Goal: Information Seeking & Learning: Learn about a topic

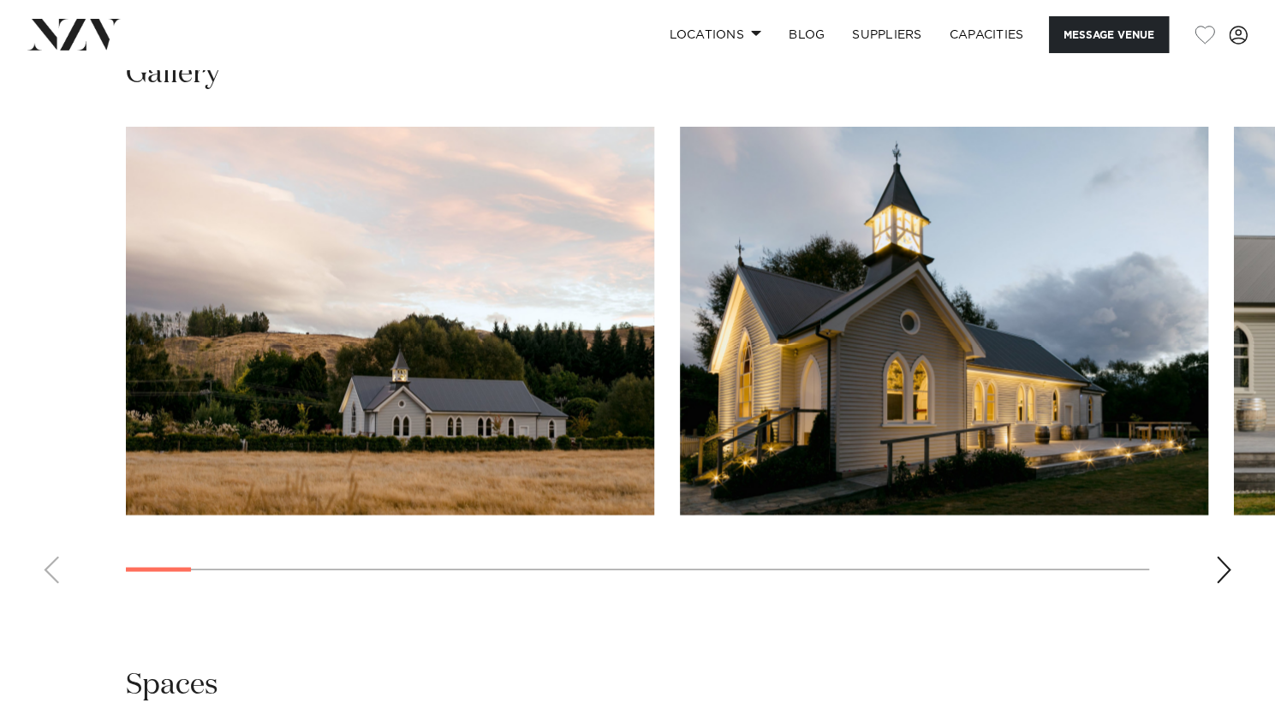
scroll to position [1578, 0]
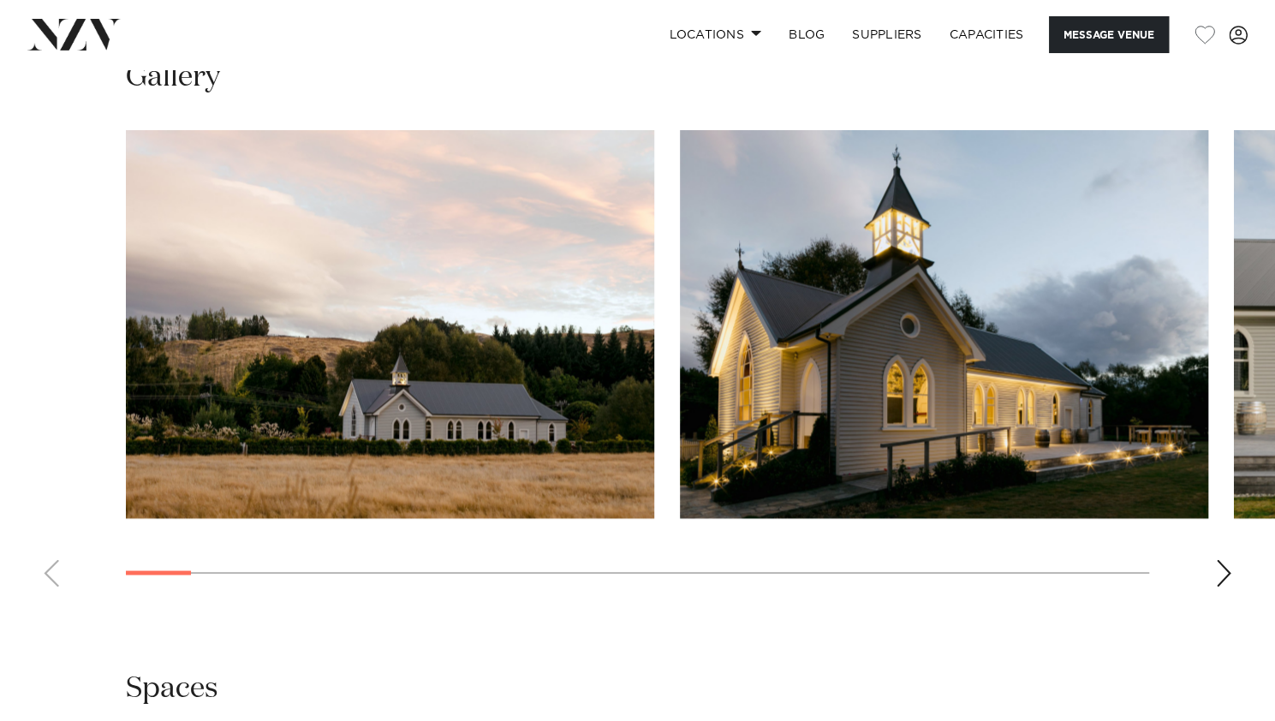
click at [1214, 506] on swiper-container at bounding box center [637, 365] width 1275 height 470
click at [1223, 559] on div "Next slide" at bounding box center [1223, 572] width 17 height 27
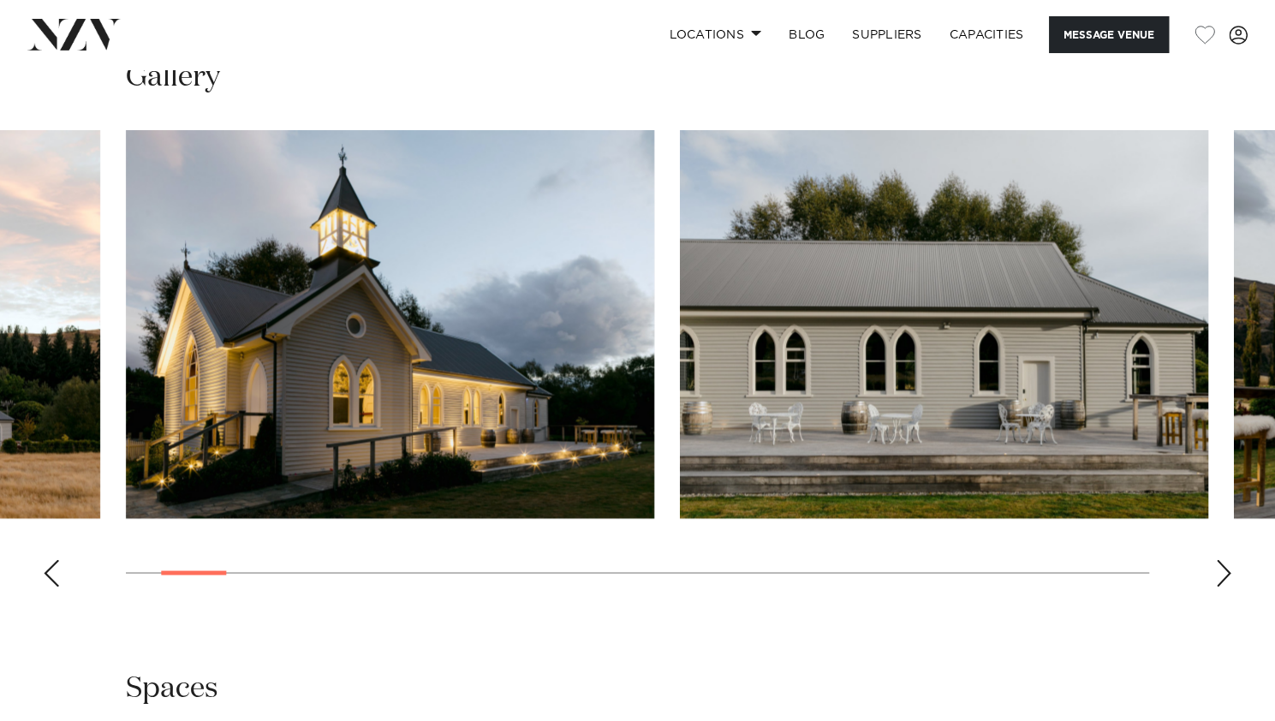
click at [1223, 559] on div "Next slide" at bounding box center [1223, 572] width 17 height 27
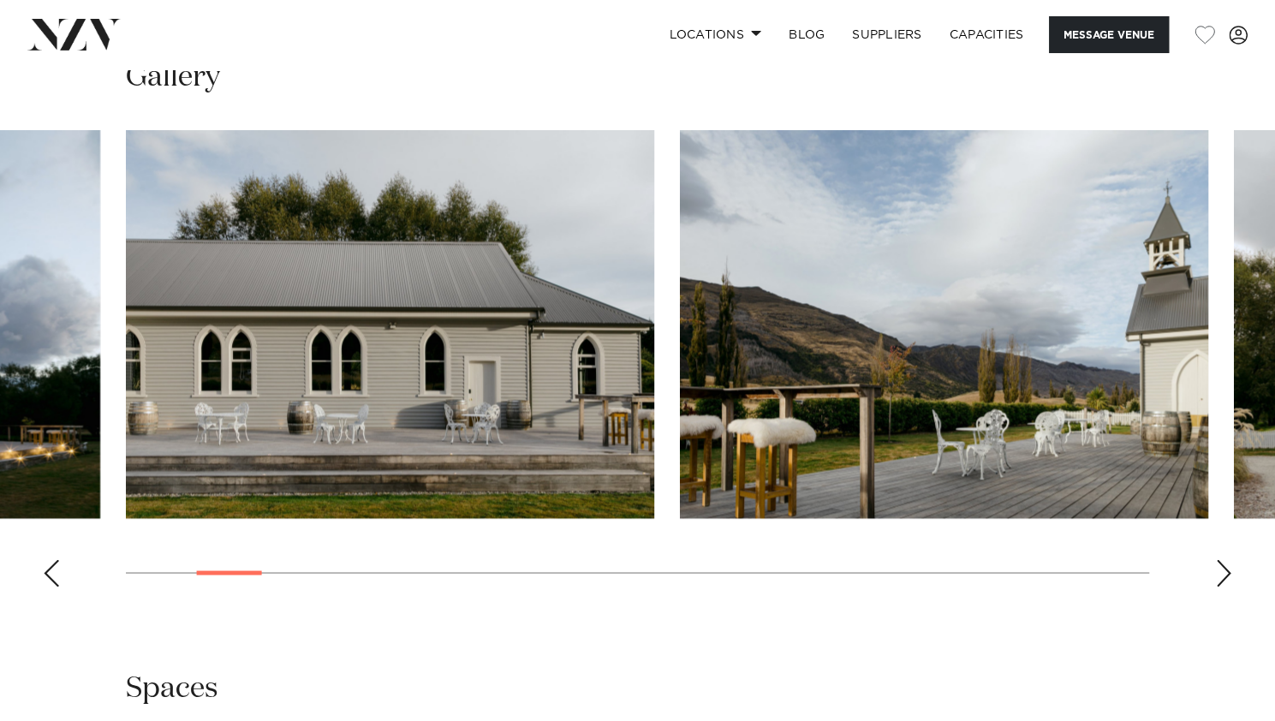
click at [1223, 559] on div "Next slide" at bounding box center [1223, 572] width 17 height 27
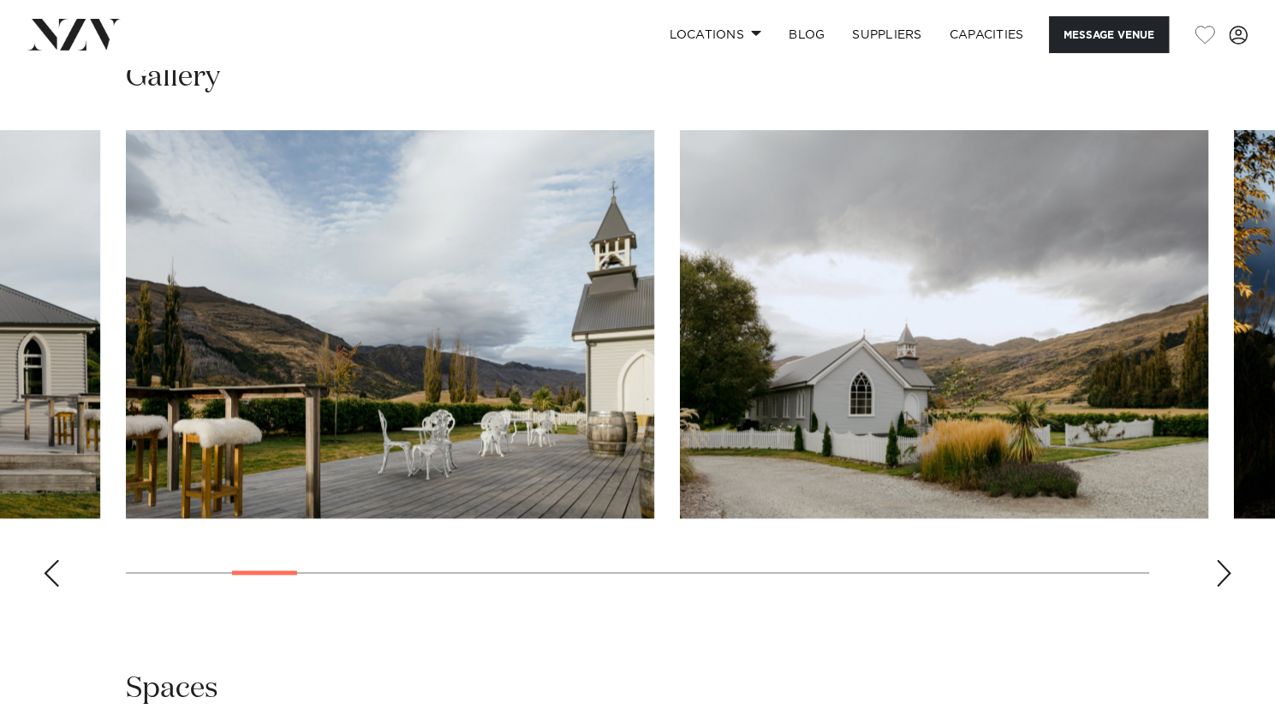
click at [1223, 559] on div "Next slide" at bounding box center [1223, 572] width 17 height 27
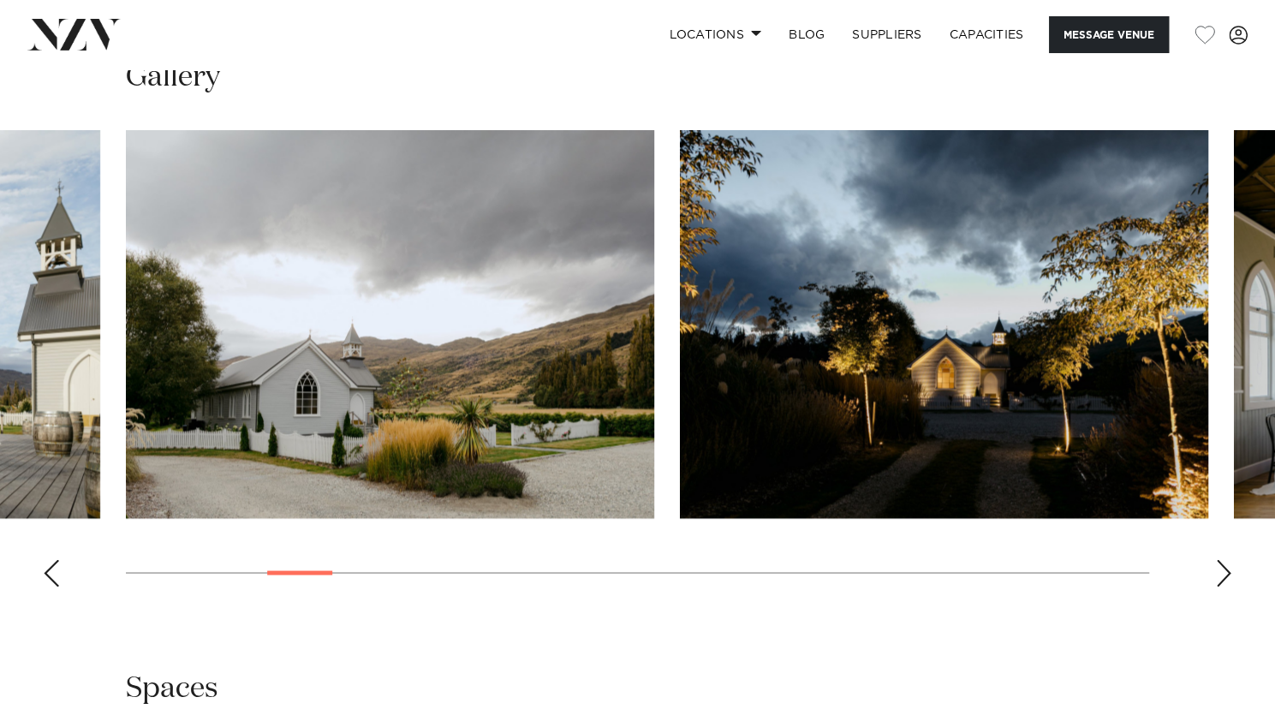
click at [1223, 559] on div "Next slide" at bounding box center [1223, 572] width 17 height 27
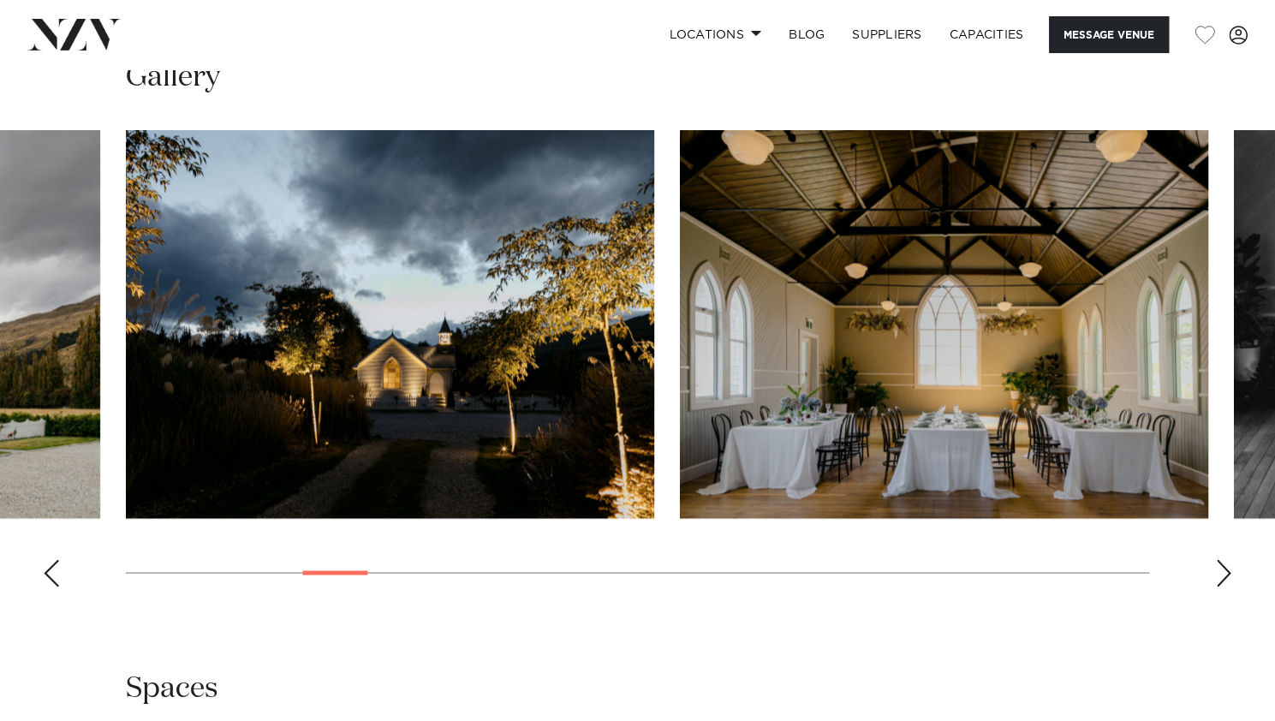
click at [1223, 559] on div "Next slide" at bounding box center [1223, 572] width 17 height 27
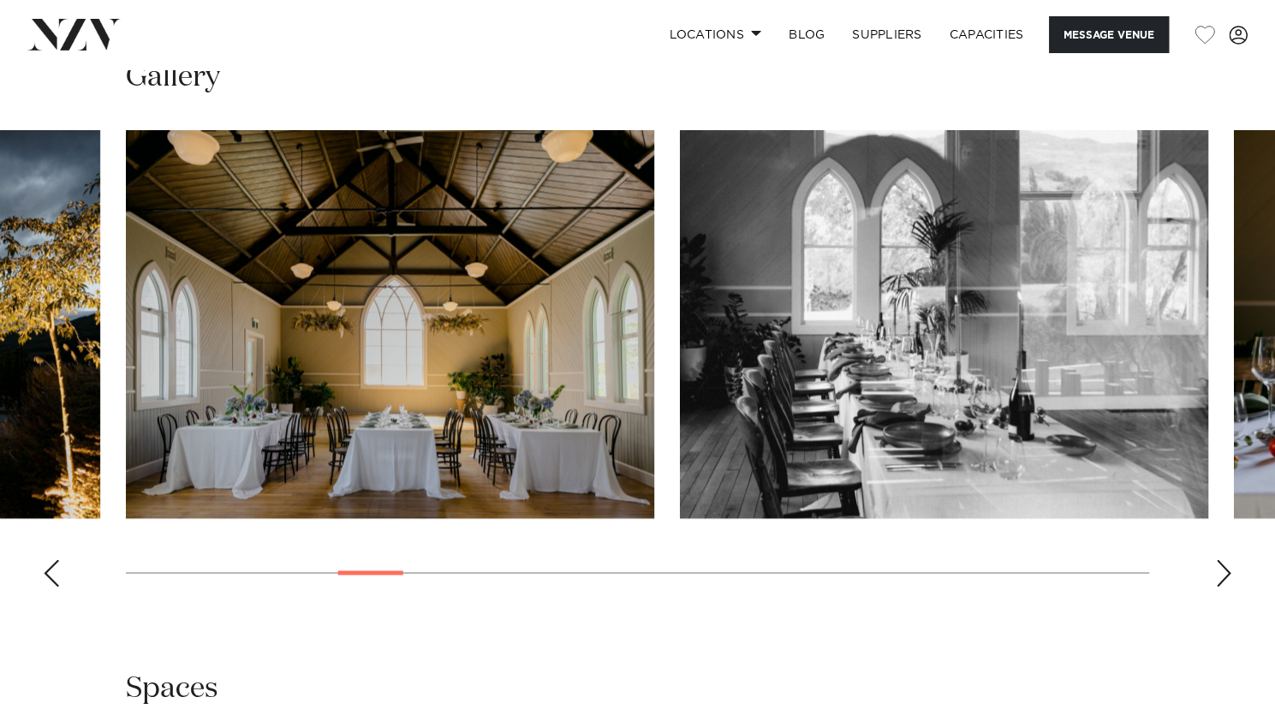
click at [1223, 559] on div "Next slide" at bounding box center [1223, 572] width 17 height 27
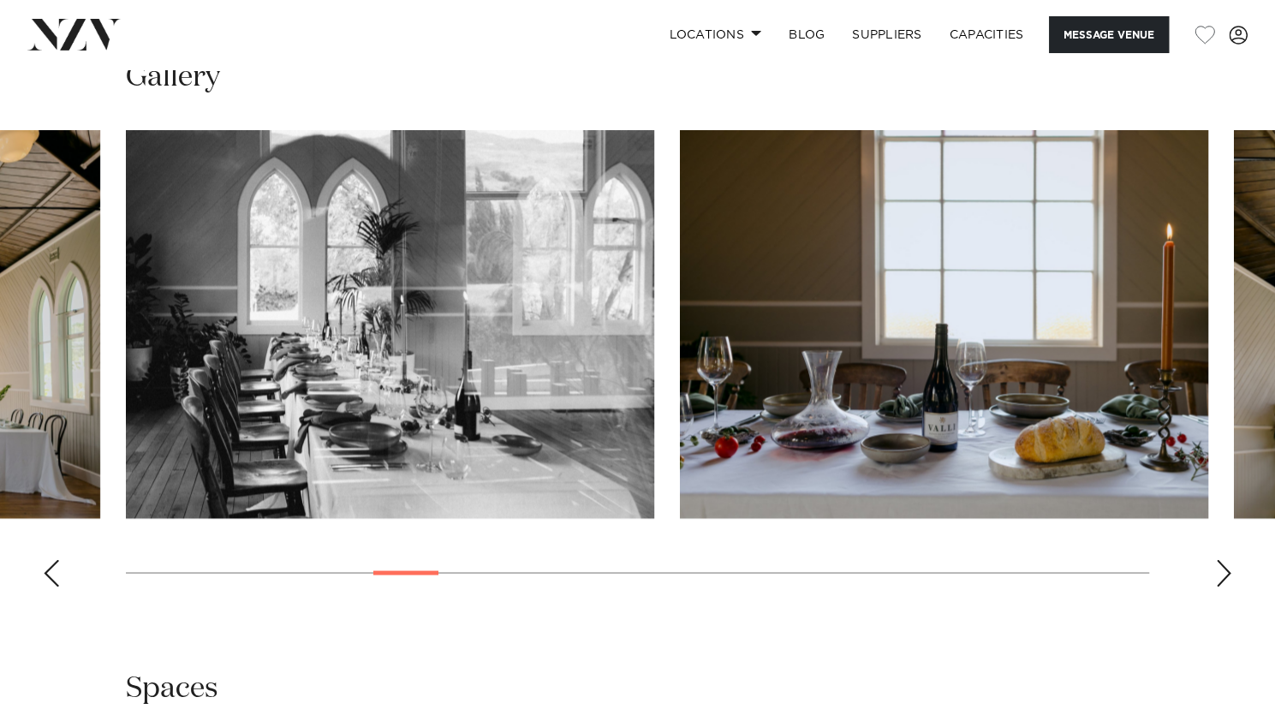
click at [1223, 559] on div "Next slide" at bounding box center [1223, 572] width 17 height 27
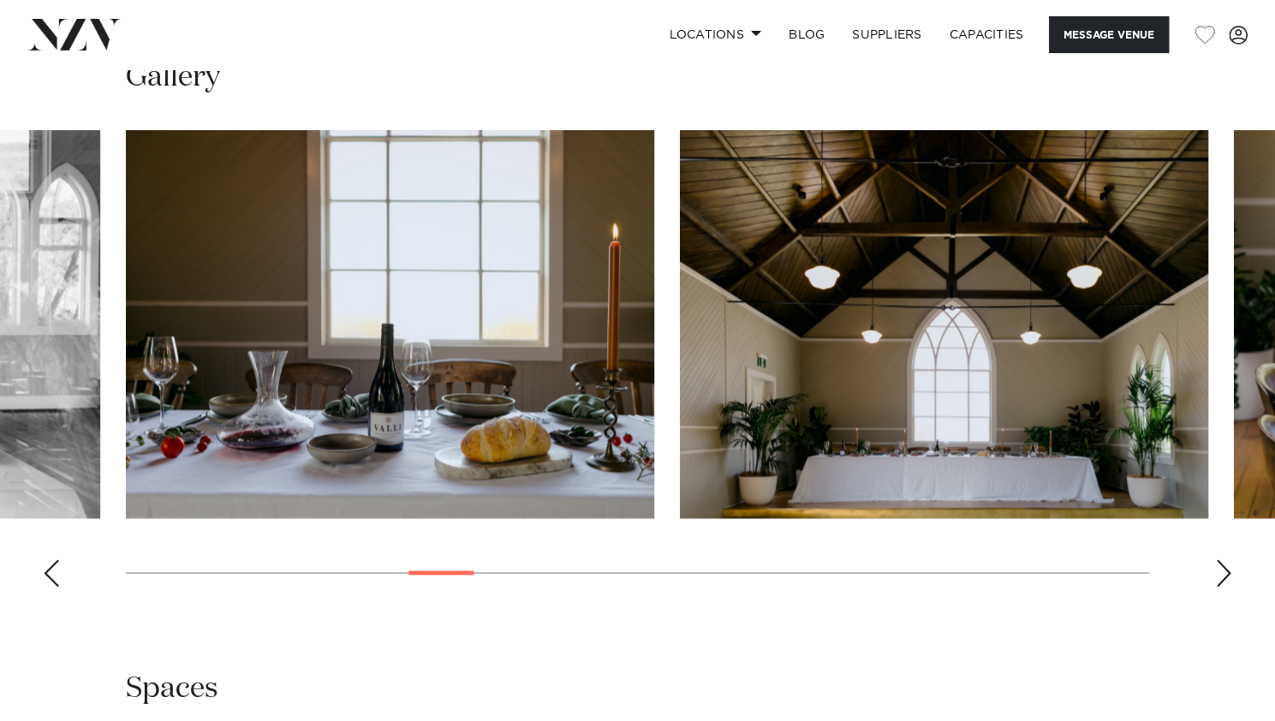
click at [1223, 559] on div "Next slide" at bounding box center [1223, 572] width 17 height 27
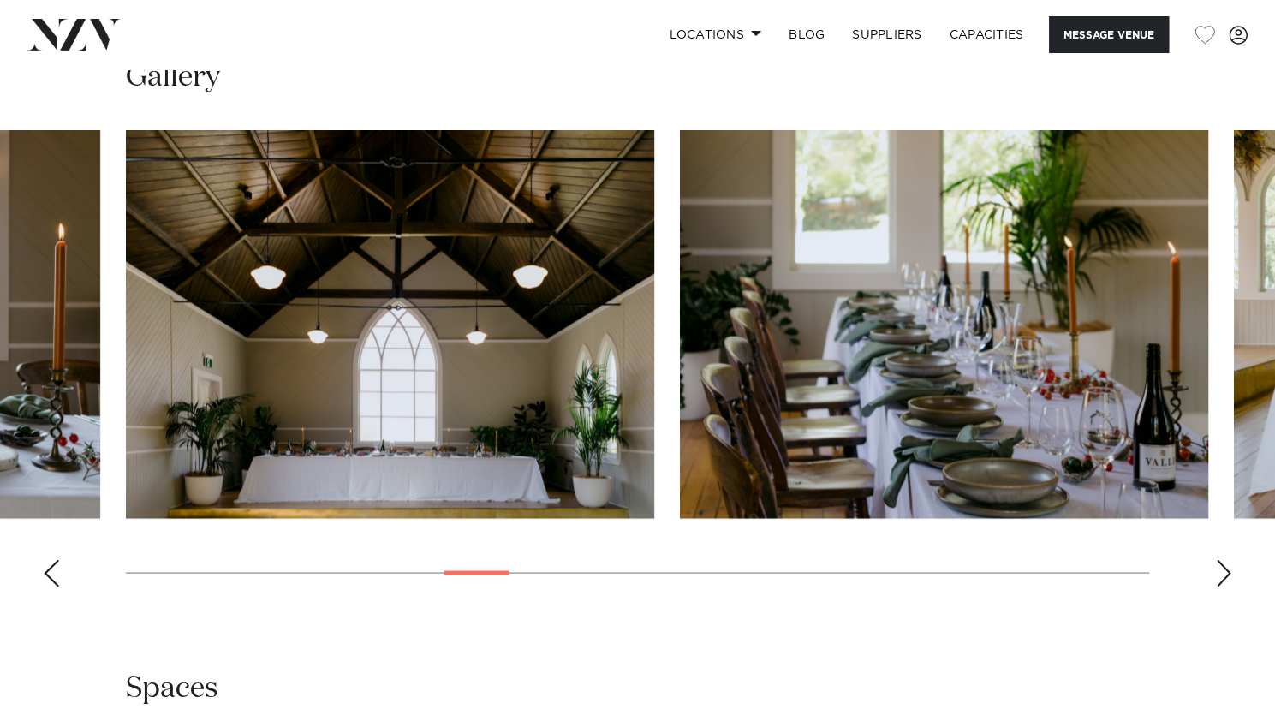
click at [1223, 559] on div "Next slide" at bounding box center [1223, 572] width 17 height 27
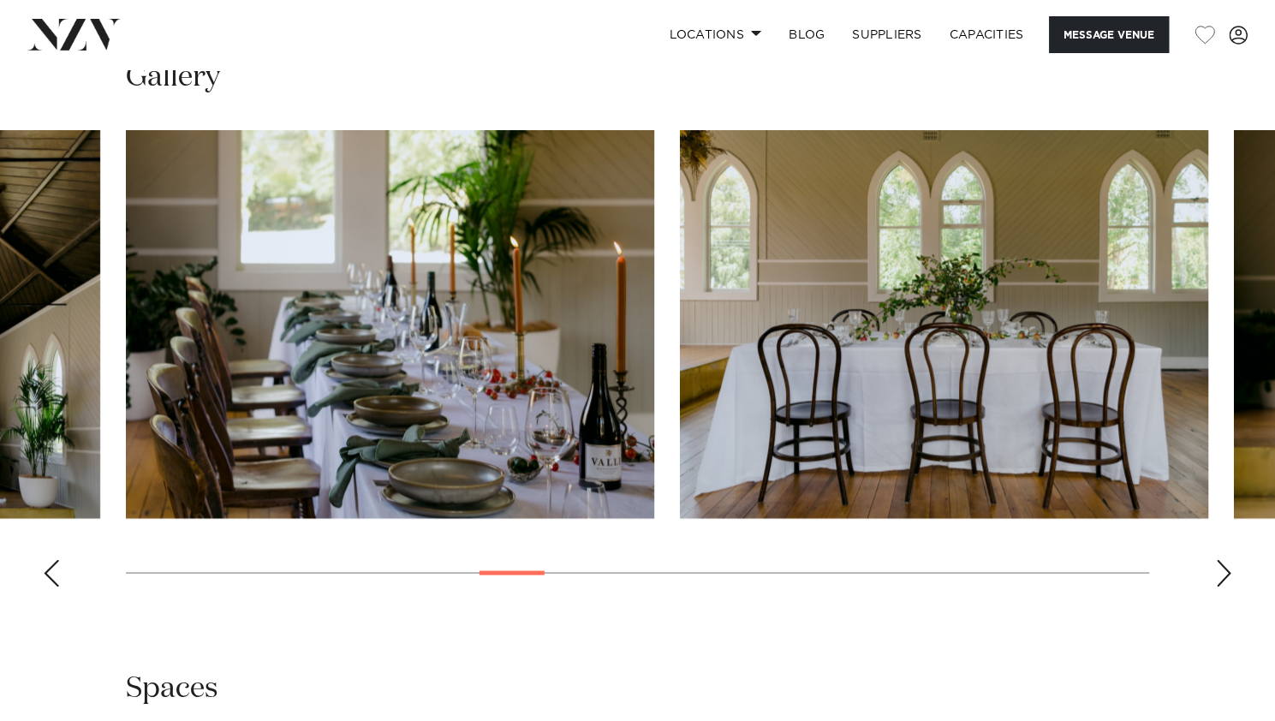
click at [1223, 559] on div "Next slide" at bounding box center [1223, 572] width 17 height 27
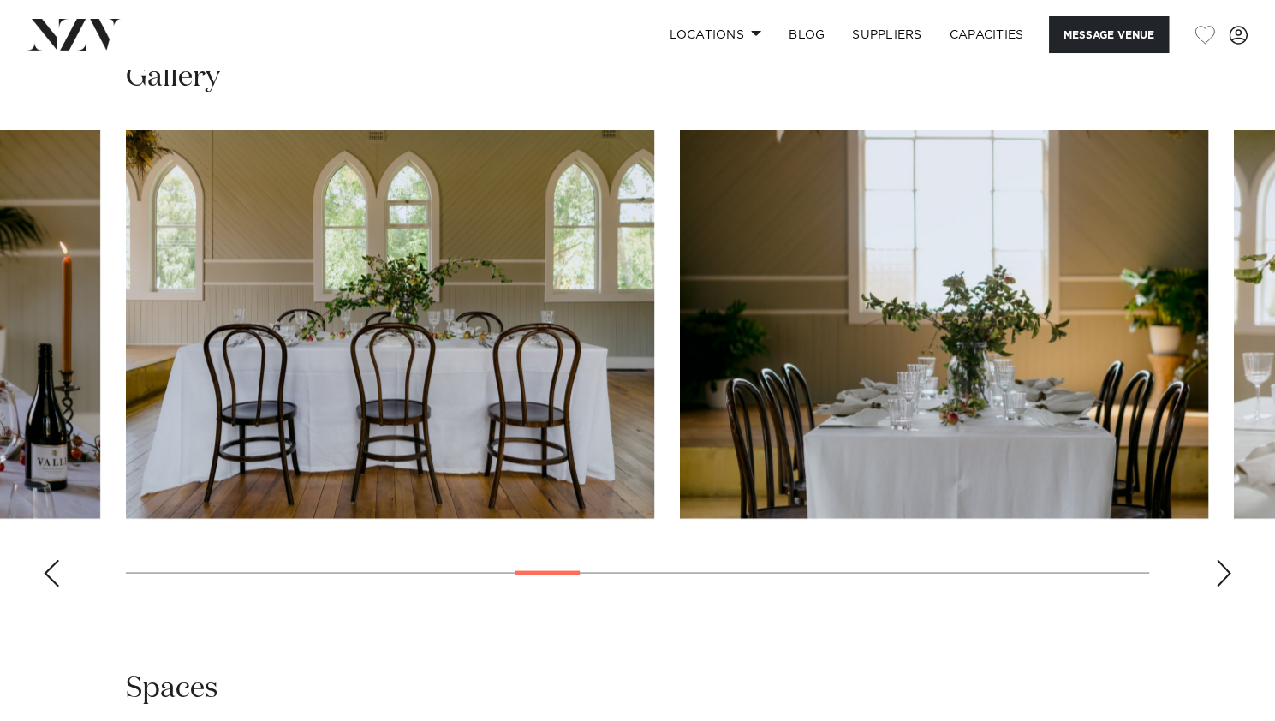
click at [1223, 559] on div "Next slide" at bounding box center [1223, 572] width 17 height 27
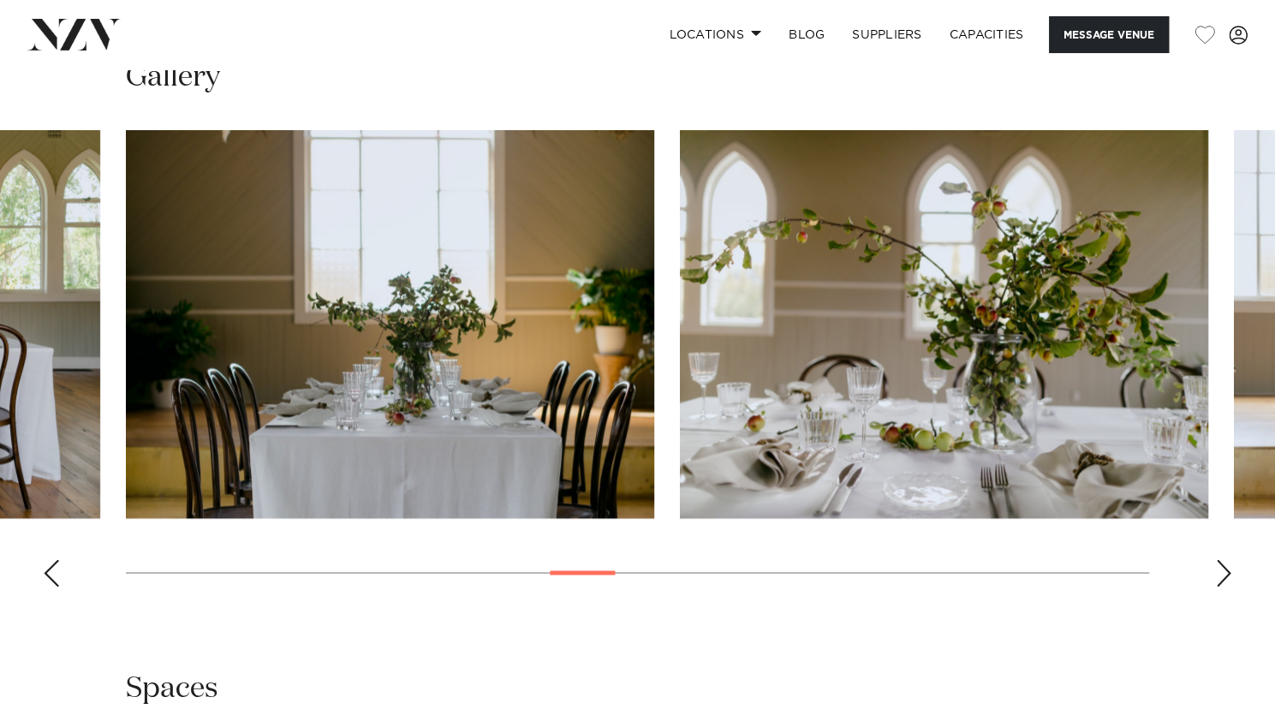
click at [1223, 559] on div "Next slide" at bounding box center [1223, 572] width 17 height 27
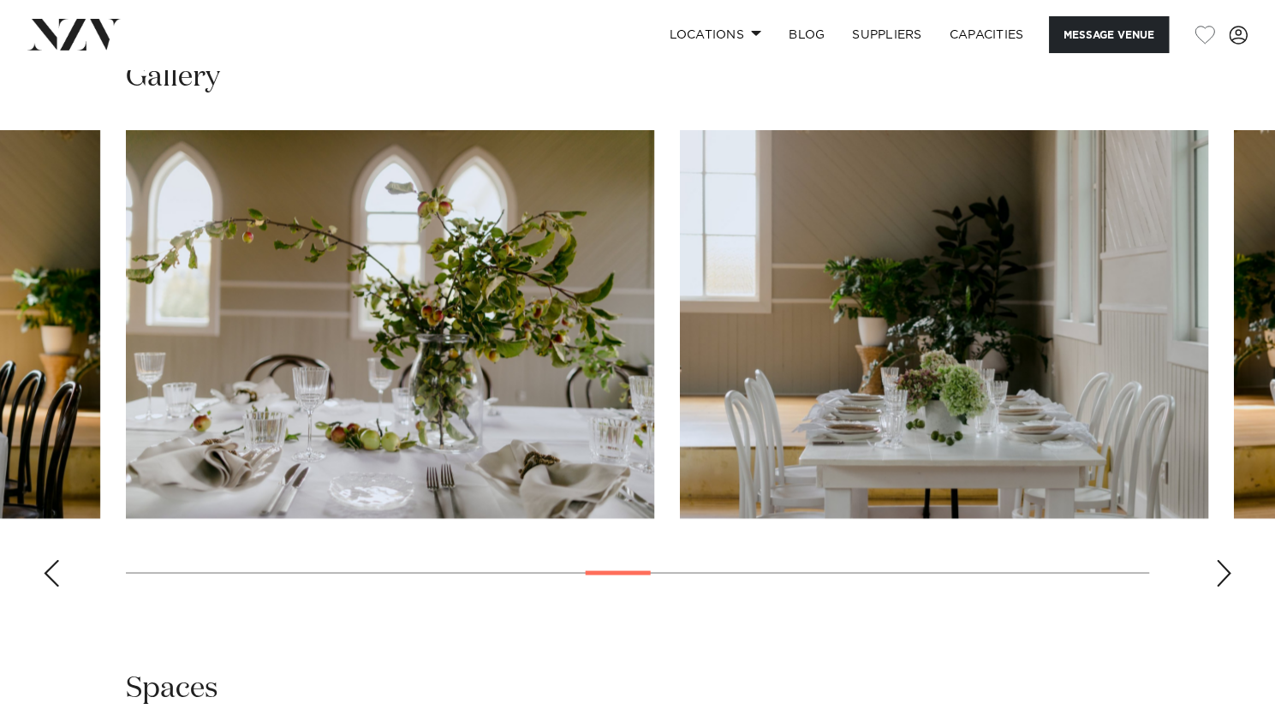
click at [1223, 559] on div "Next slide" at bounding box center [1223, 572] width 17 height 27
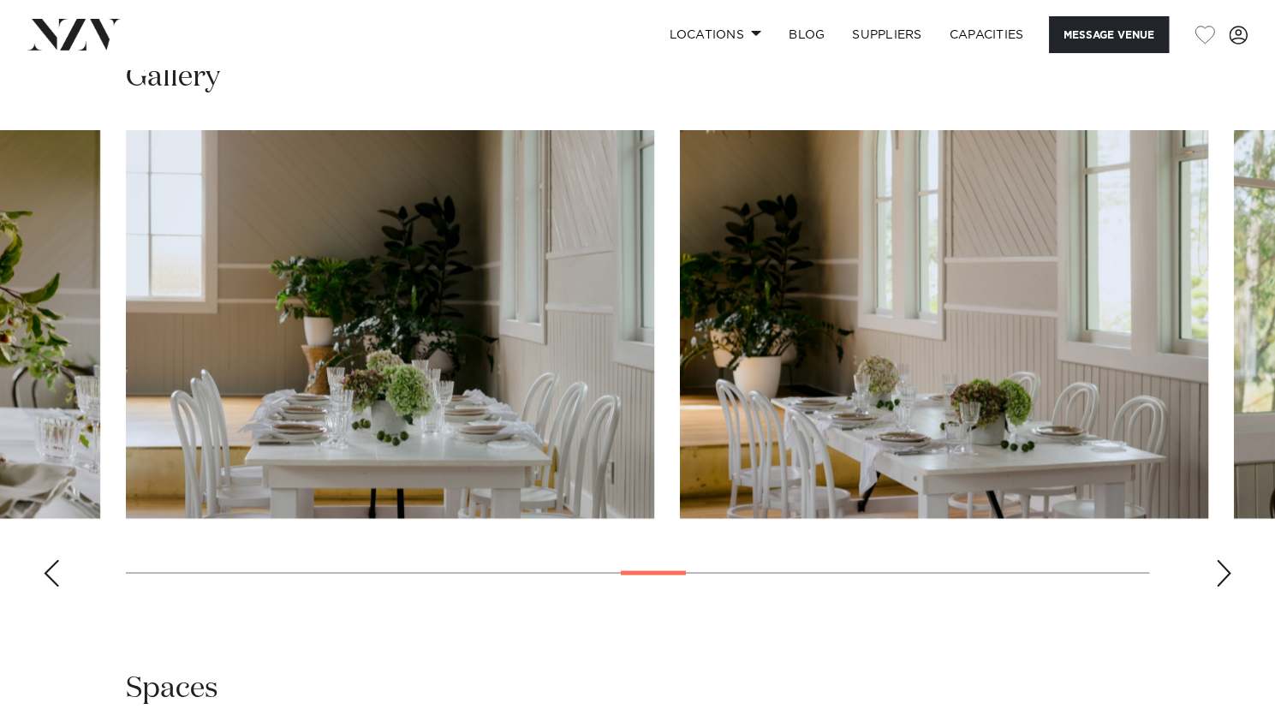
click at [1223, 559] on div "Next slide" at bounding box center [1223, 572] width 17 height 27
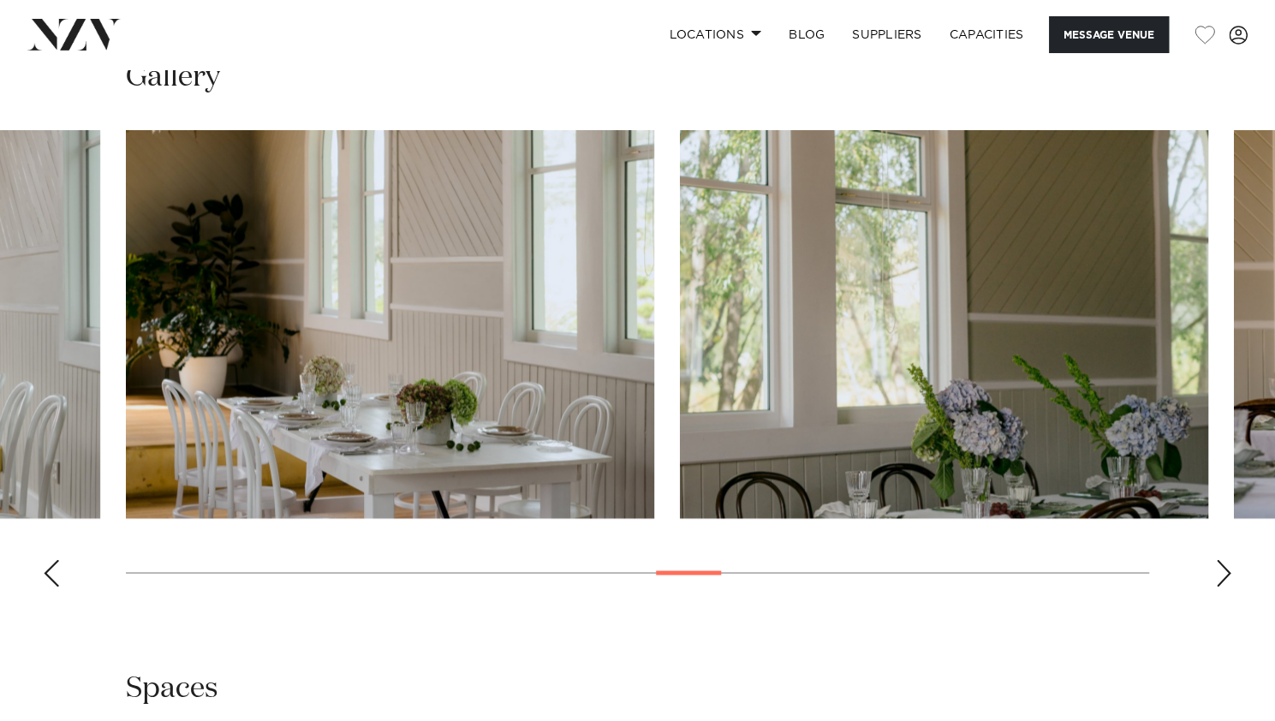
click at [1223, 559] on div "Next slide" at bounding box center [1223, 572] width 17 height 27
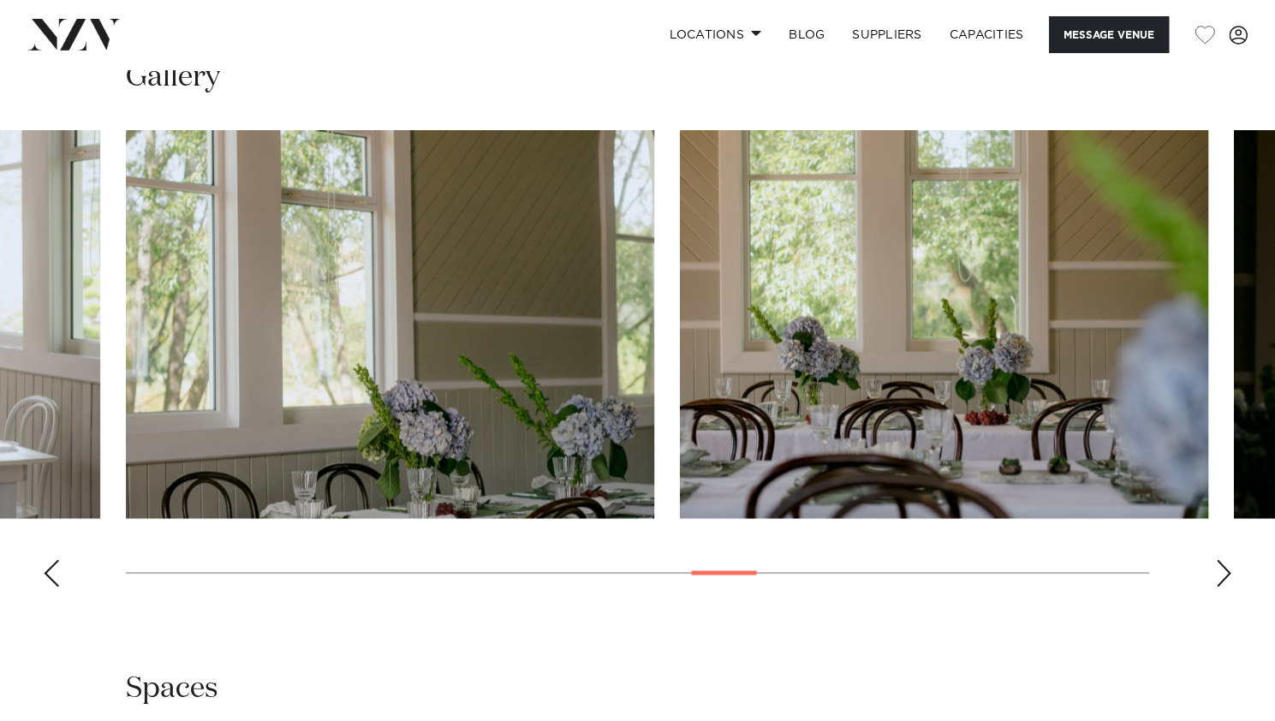
click at [1223, 559] on div "Next slide" at bounding box center [1223, 572] width 17 height 27
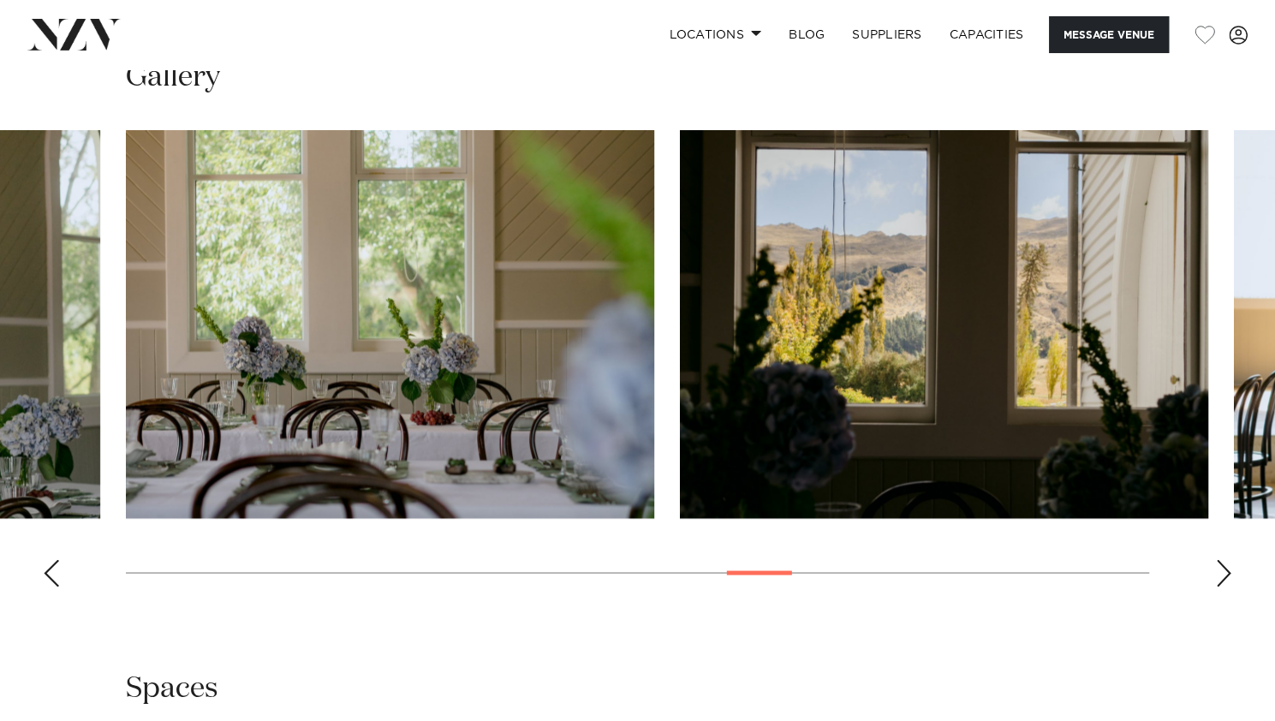
click at [1223, 559] on div "Next slide" at bounding box center [1223, 572] width 17 height 27
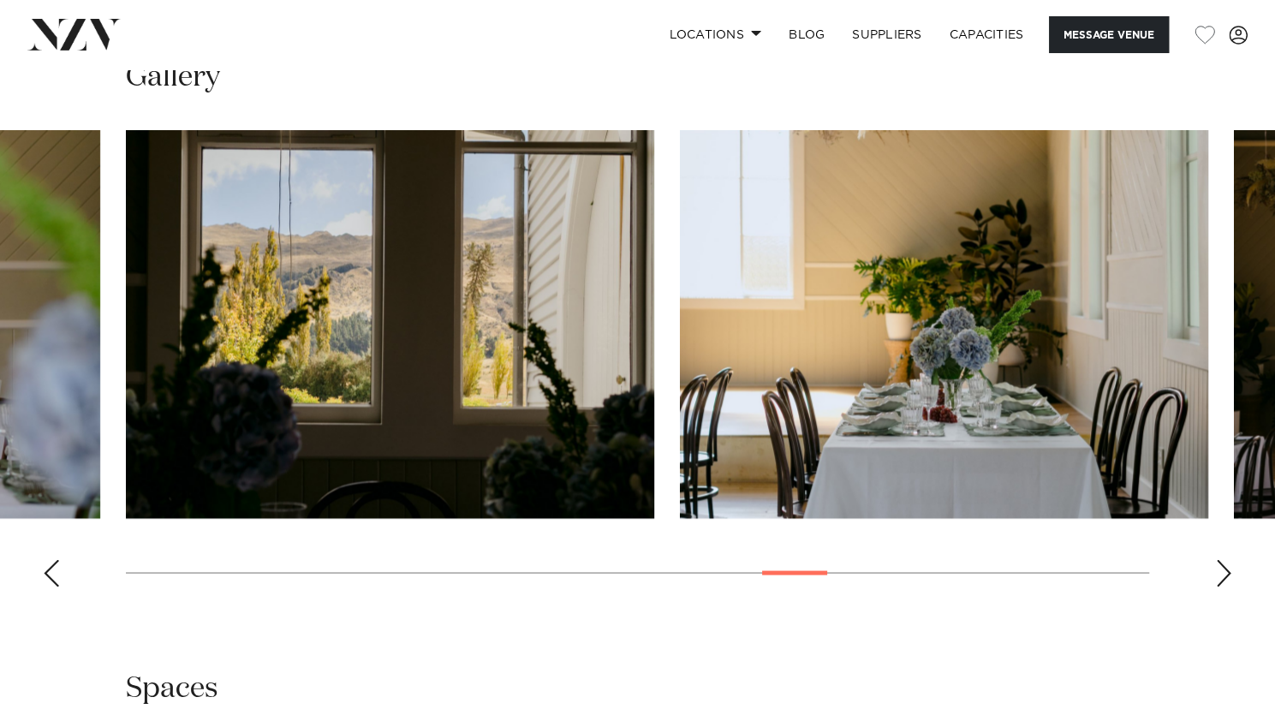
click at [1223, 559] on div "Next slide" at bounding box center [1223, 572] width 17 height 27
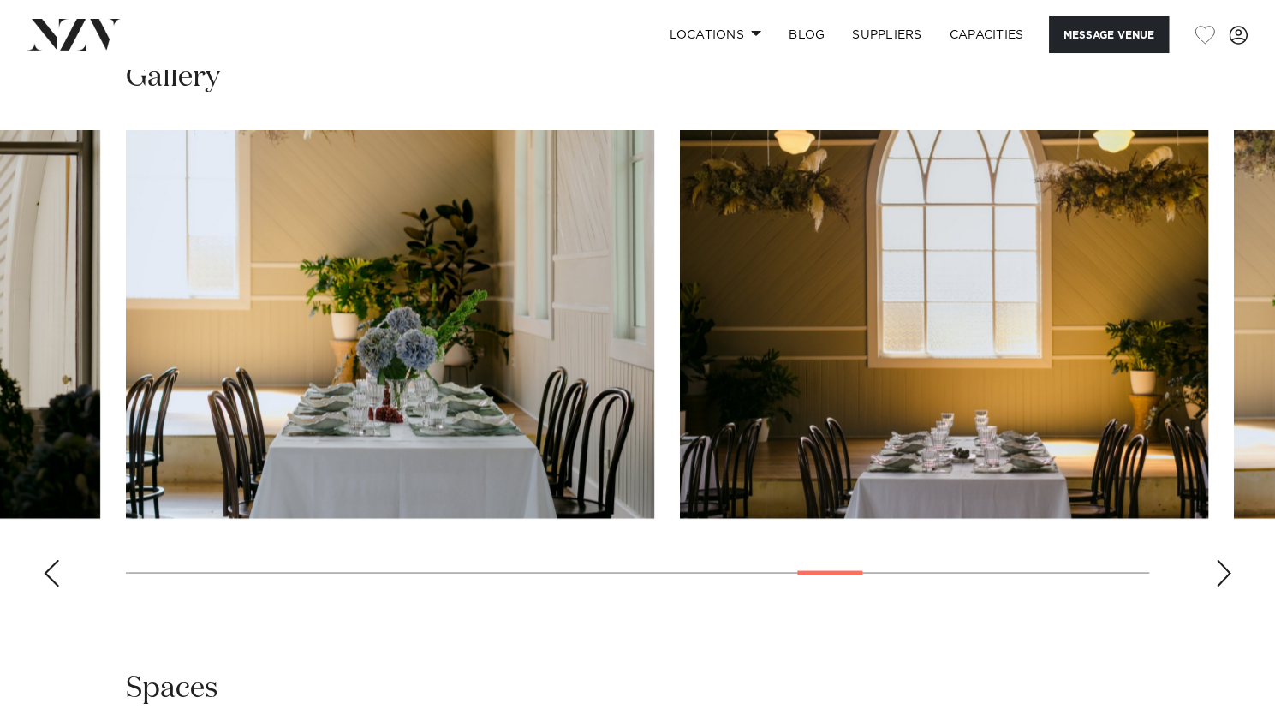
click at [1223, 559] on div "Next slide" at bounding box center [1223, 572] width 17 height 27
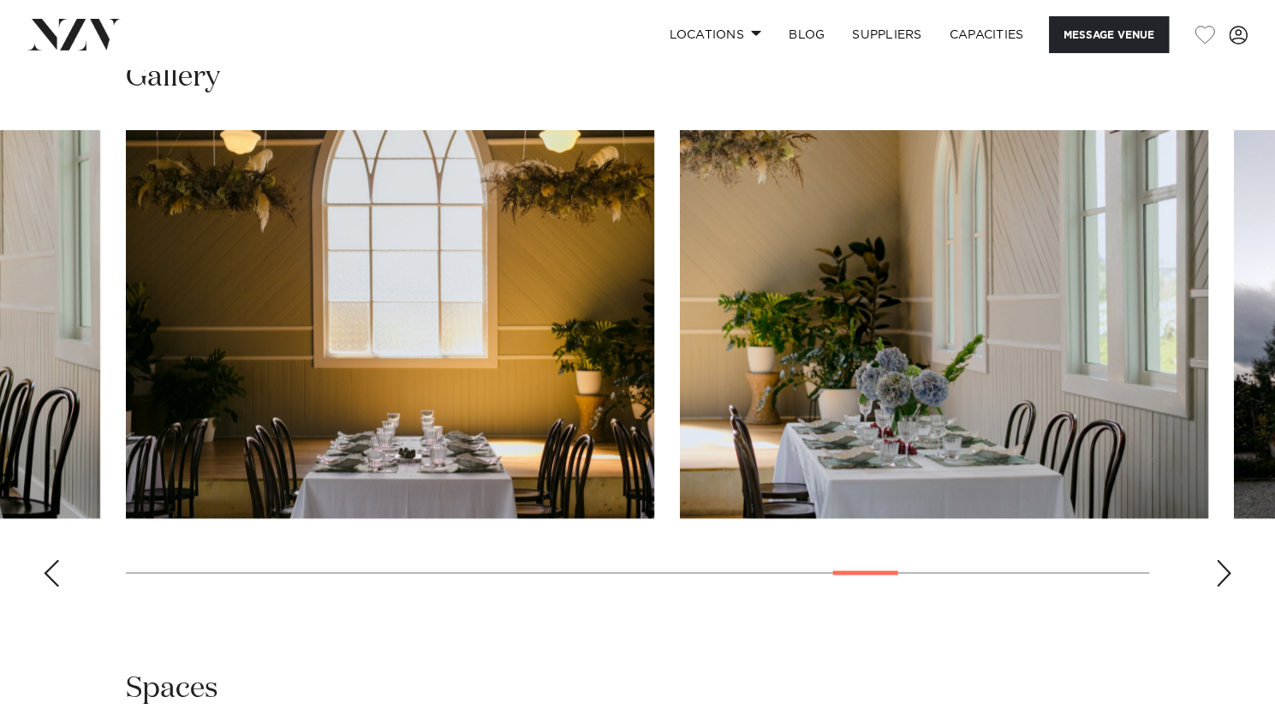
click at [1223, 559] on div "Next slide" at bounding box center [1223, 572] width 17 height 27
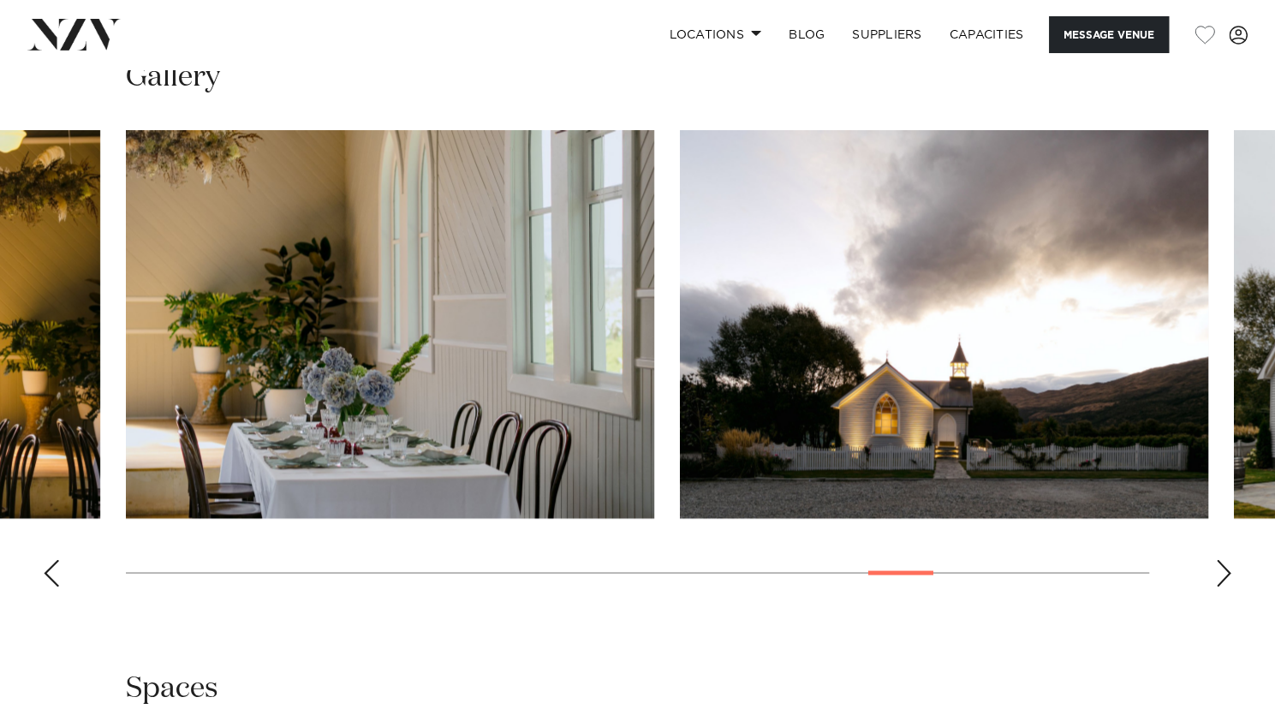
click at [1223, 559] on div "Next slide" at bounding box center [1223, 572] width 17 height 27
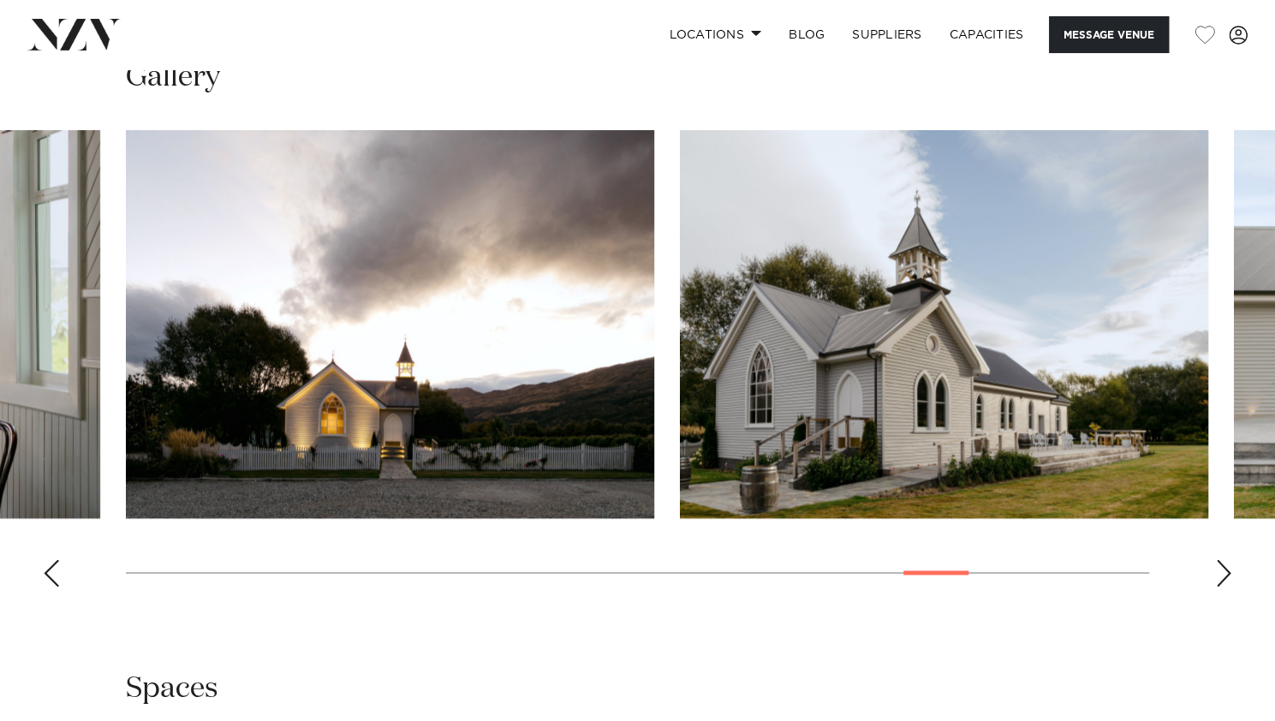
click at [1223, 559] on div "Next slide" at bounding box center [1223, 572] width 17 height 27
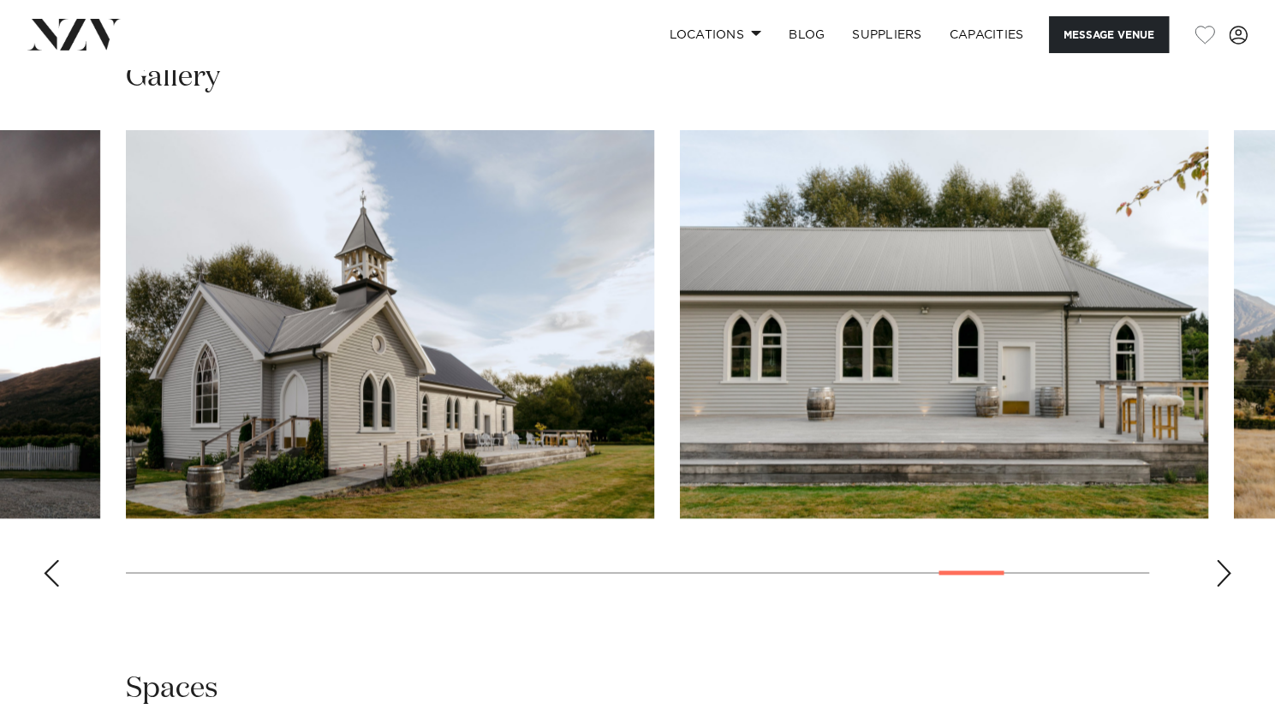
click at [1223, 559] on div "Next slide" at bounding box center [1223, 572] width 17 height 27
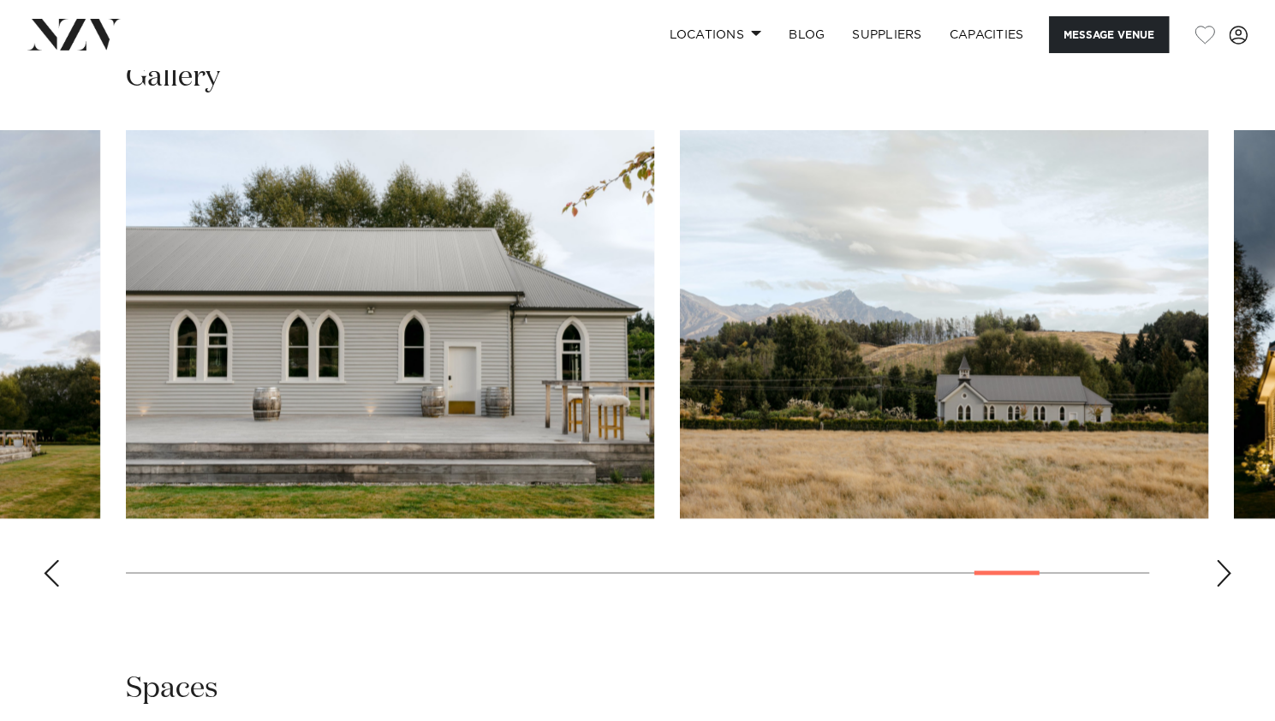
click at [1223, 559] on div "Next slide" at bounding box center [1223, 572] width 17 height 27
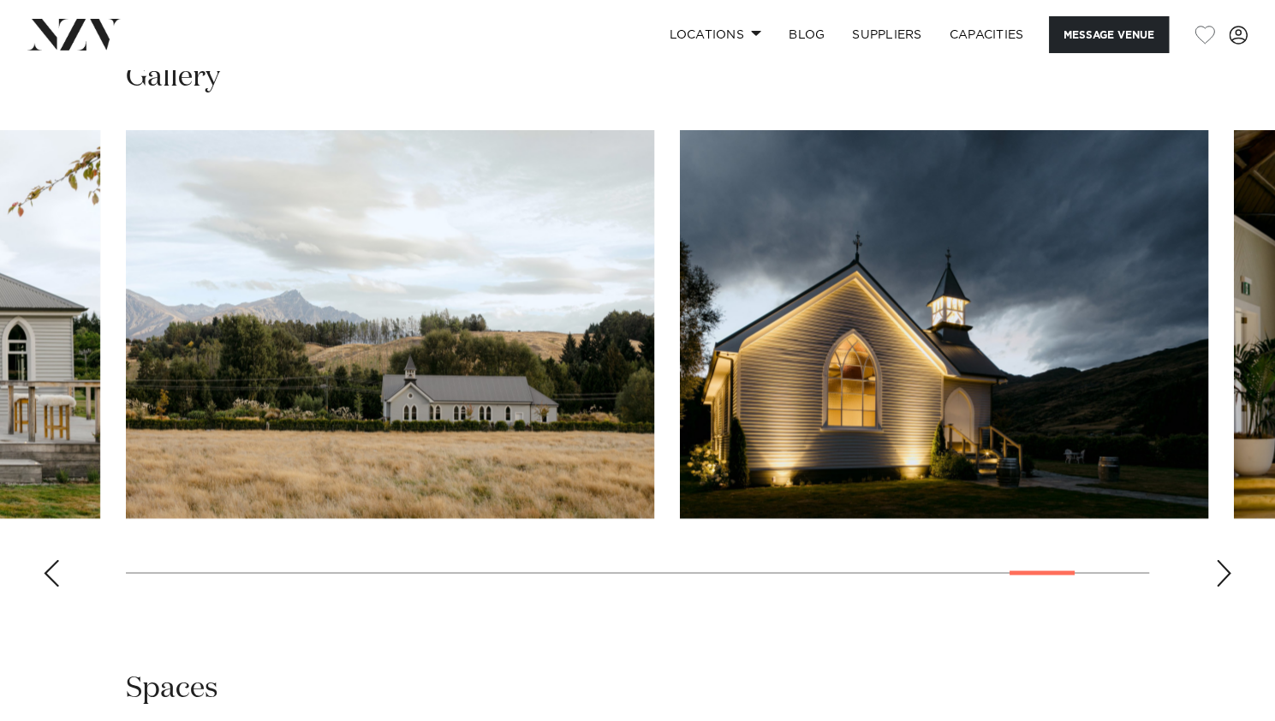
click at [1223, 559] on div "Next slide" at bounding box center [1223, 572] width 17 height 27
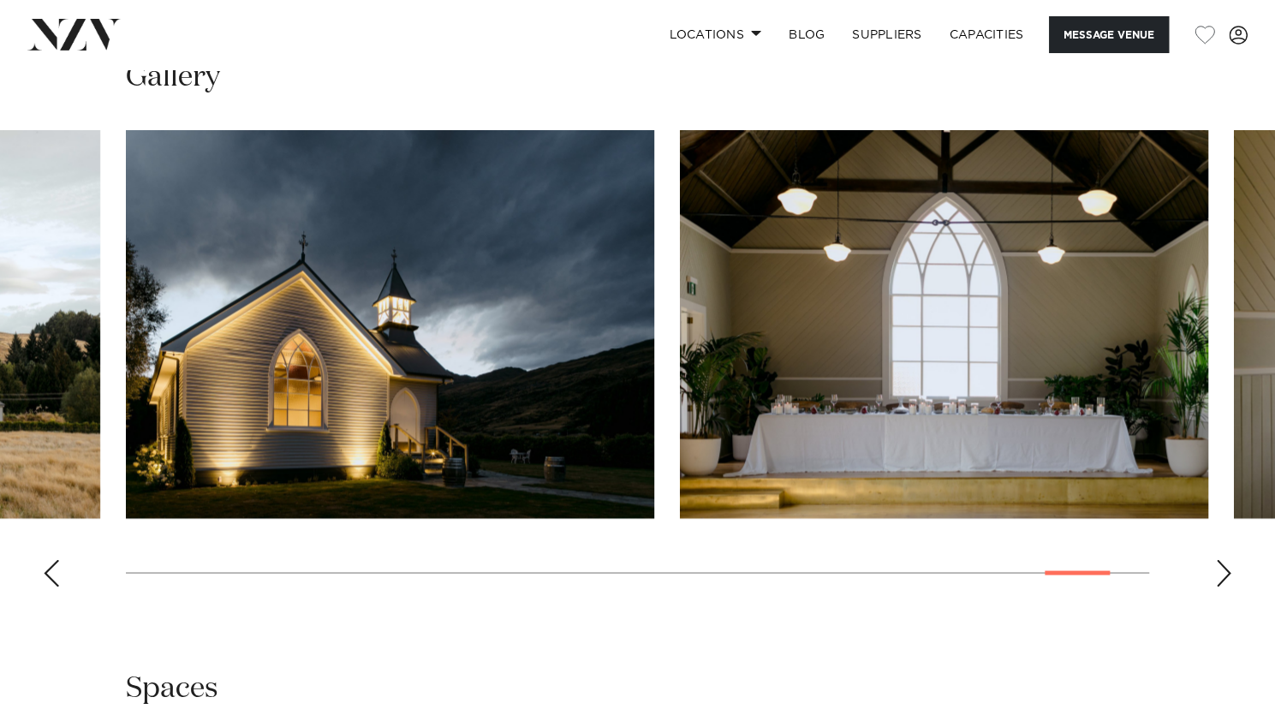
click at [1223, 559] on div "Next slide" at bounding box center [1223, 572] width 17 height 27
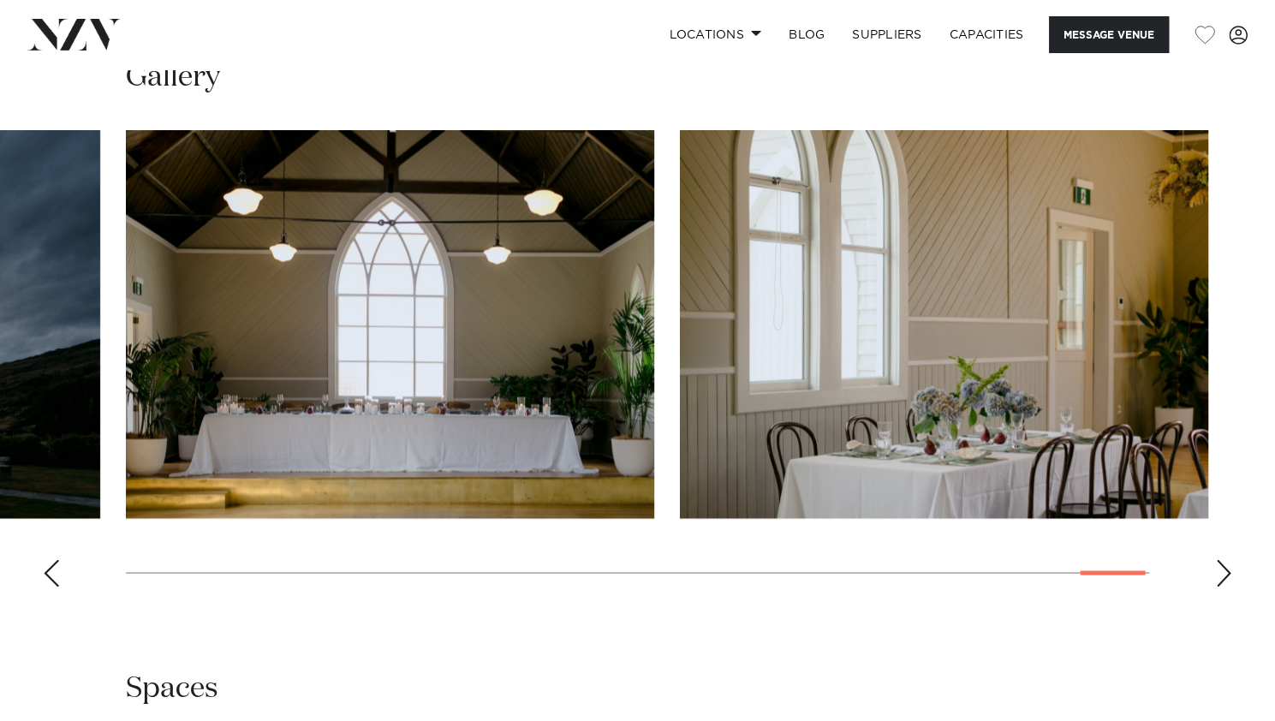
click at [1223, 559] on div "Next slide" at bounding box center [1223, 572] width 17 height 27
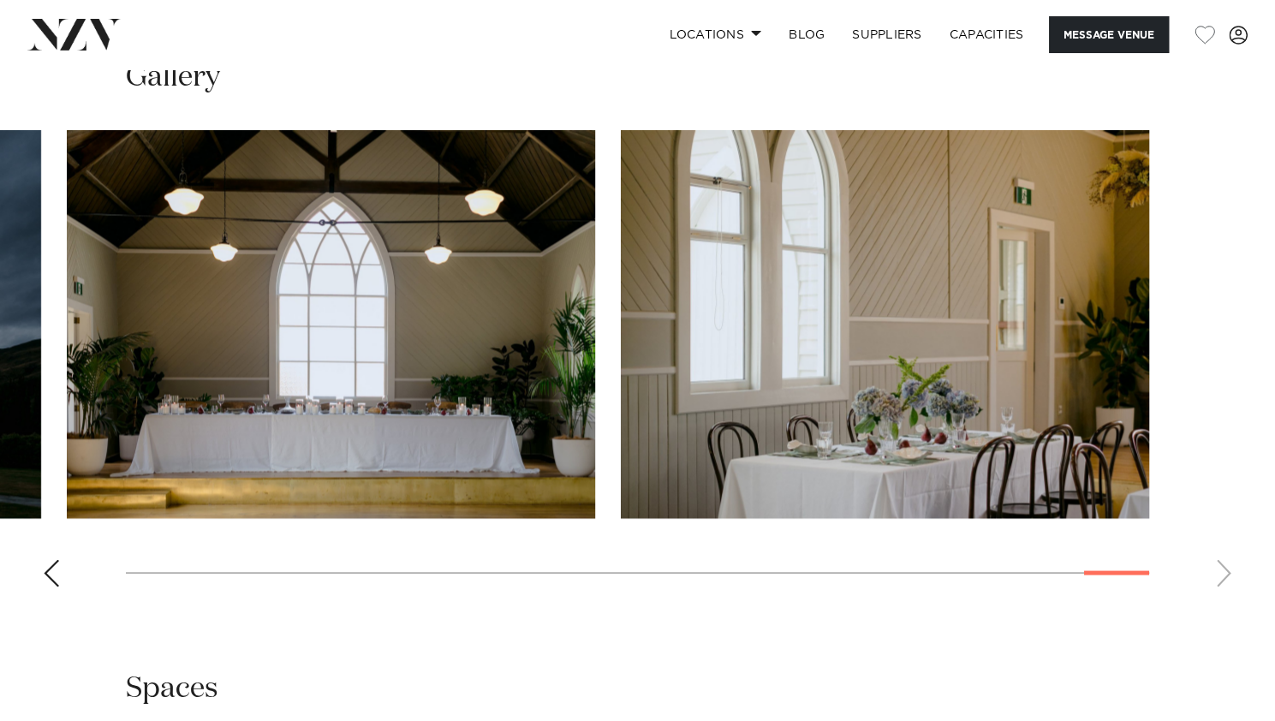
click at [1223, 517] on swiper-container at bounding box center [637, 365] width 1275 height 470
click at [46, 559] on div "Previous slide" at bounding box center [51, 572] width 17 height 27
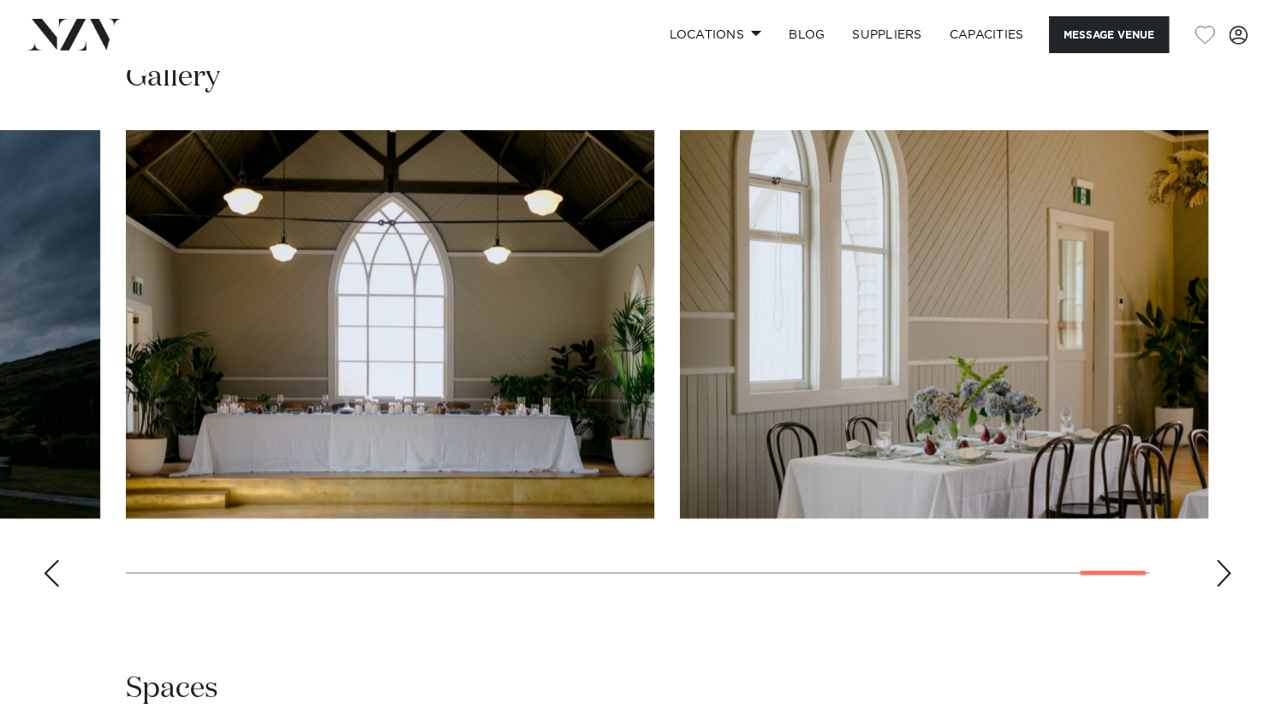
click at [46, 559] on div "Previous slide" at bounding box center [51, 572] width 17 height 27
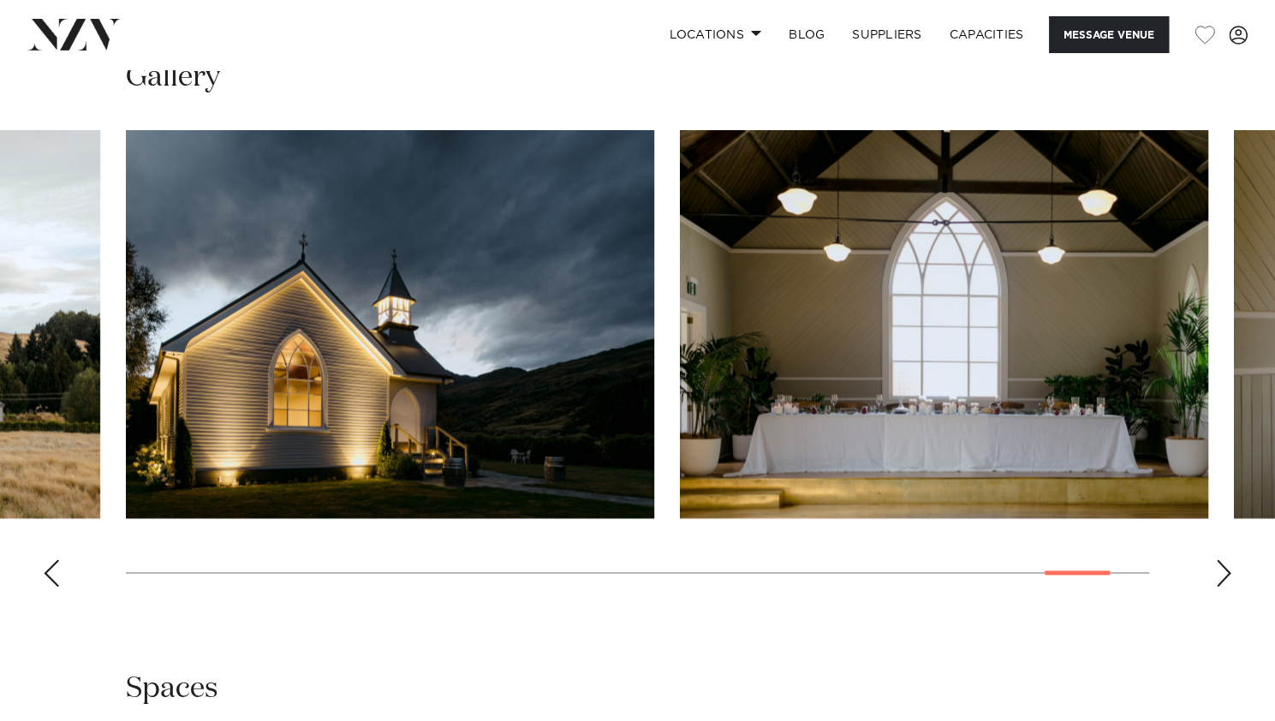
click at [46, 559] on div "Previous slide" at bounding box center [51, 572] width 17 height 27
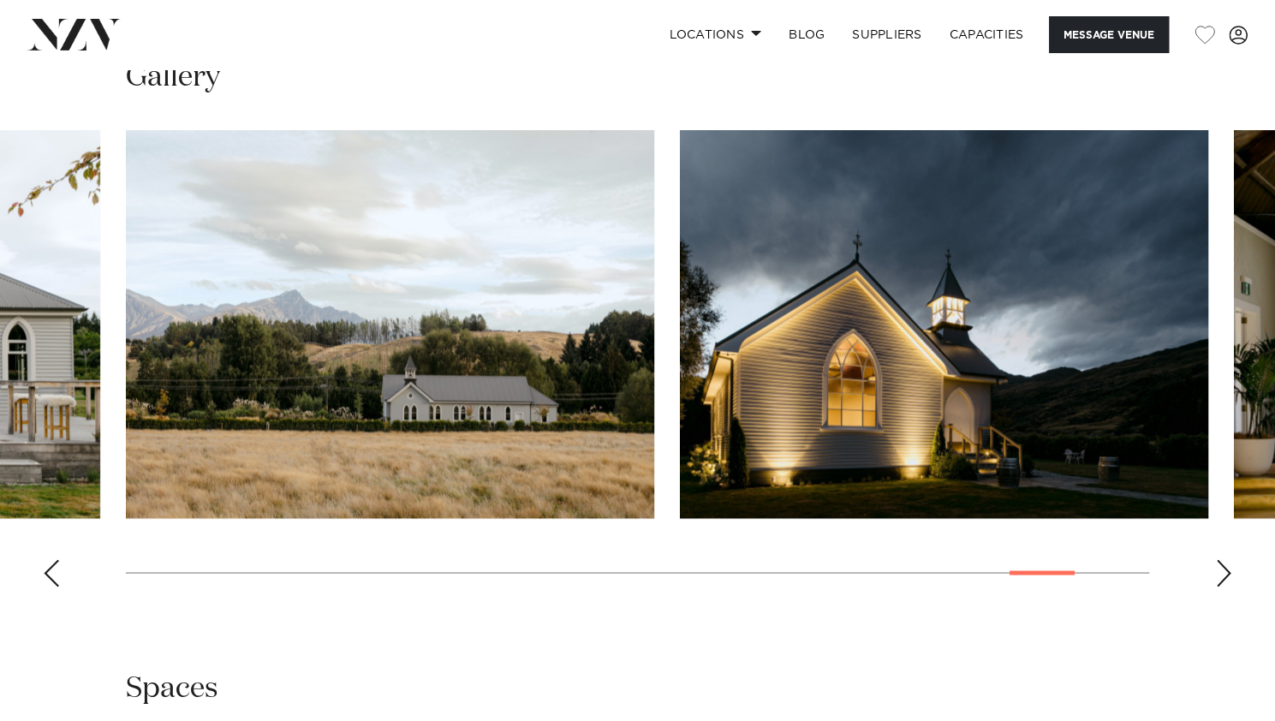
click at [46, 559] on div "Previous slide" at bounding box center [51, 572] width 17 height 27
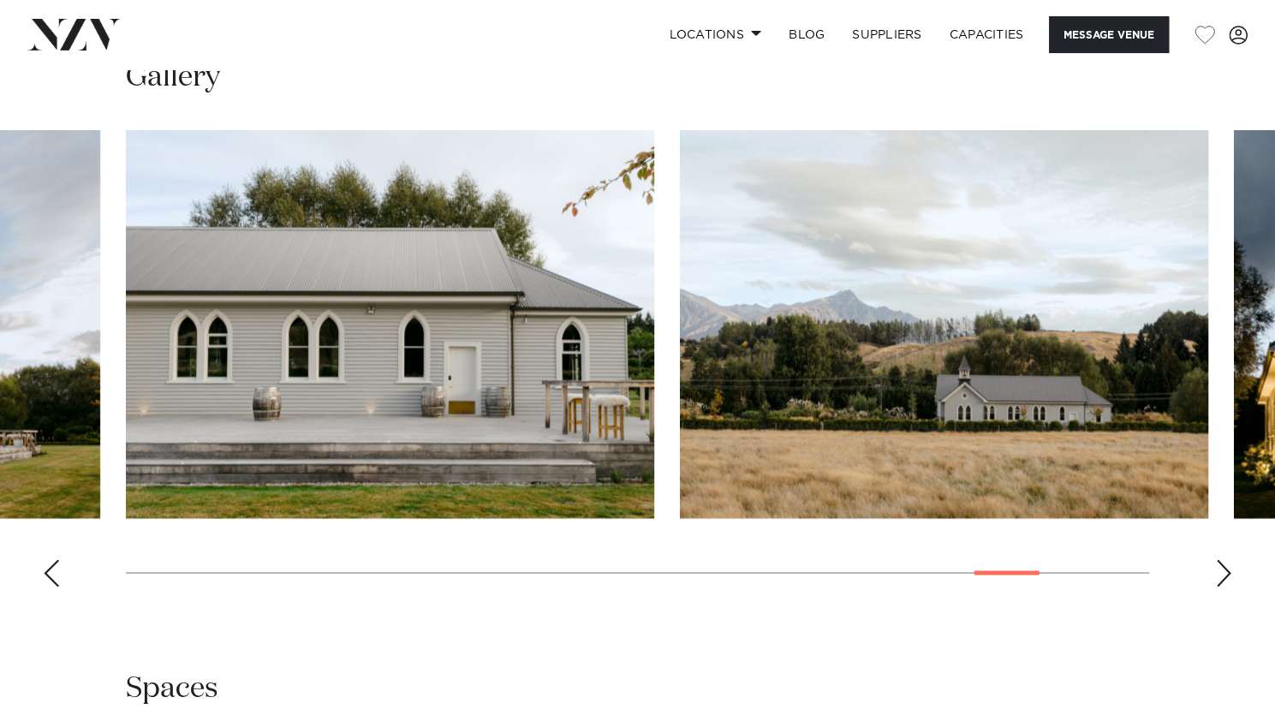
click at [44, 559] on div "Previous slide" at bounding box center [51, 572] width 17 height 27
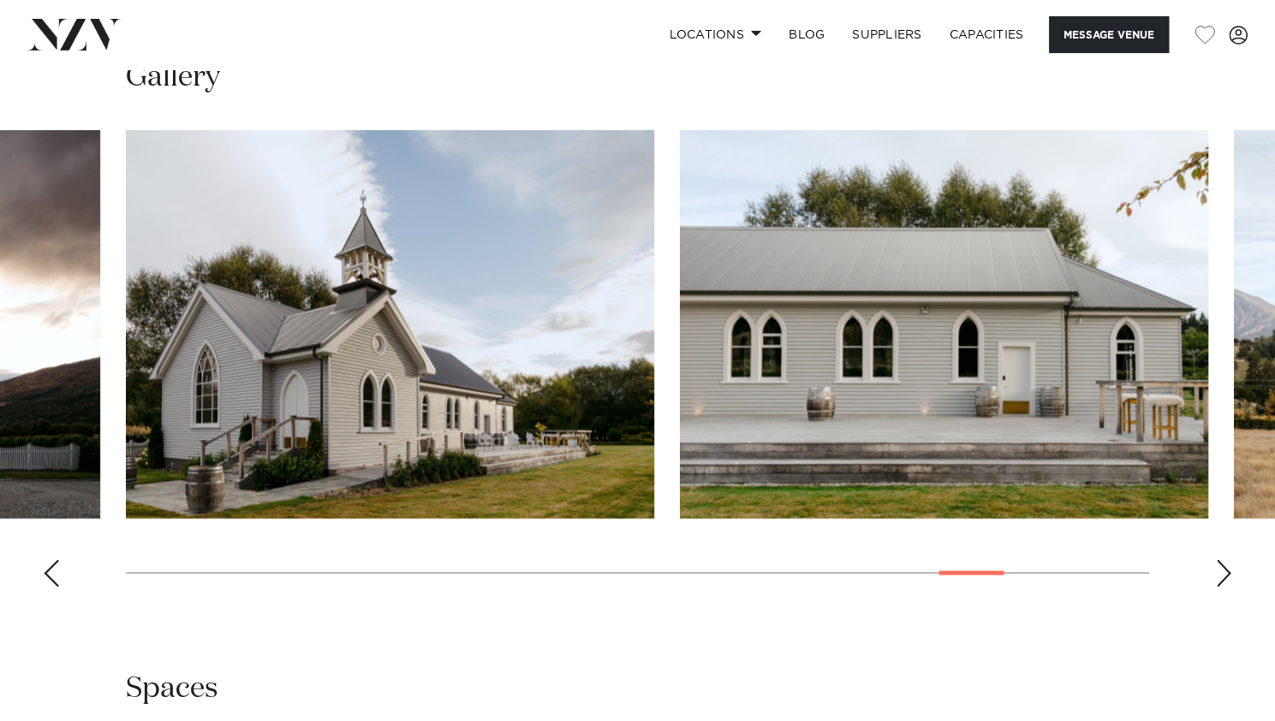
click at [49, 559] on div "Previous slide" at bounding box center [51, 572] width 17 height 27
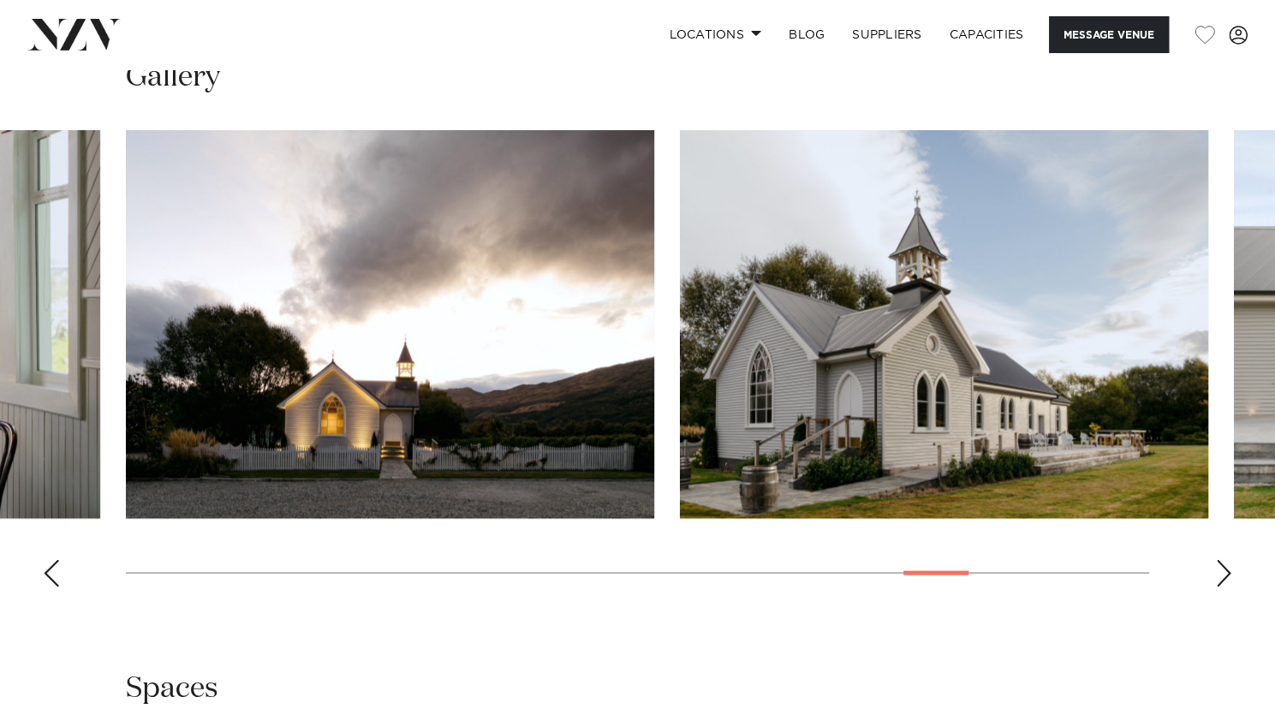
click at [49, 559] on div "Previous slide" at bounding box center [51, 572] width 17 height 27
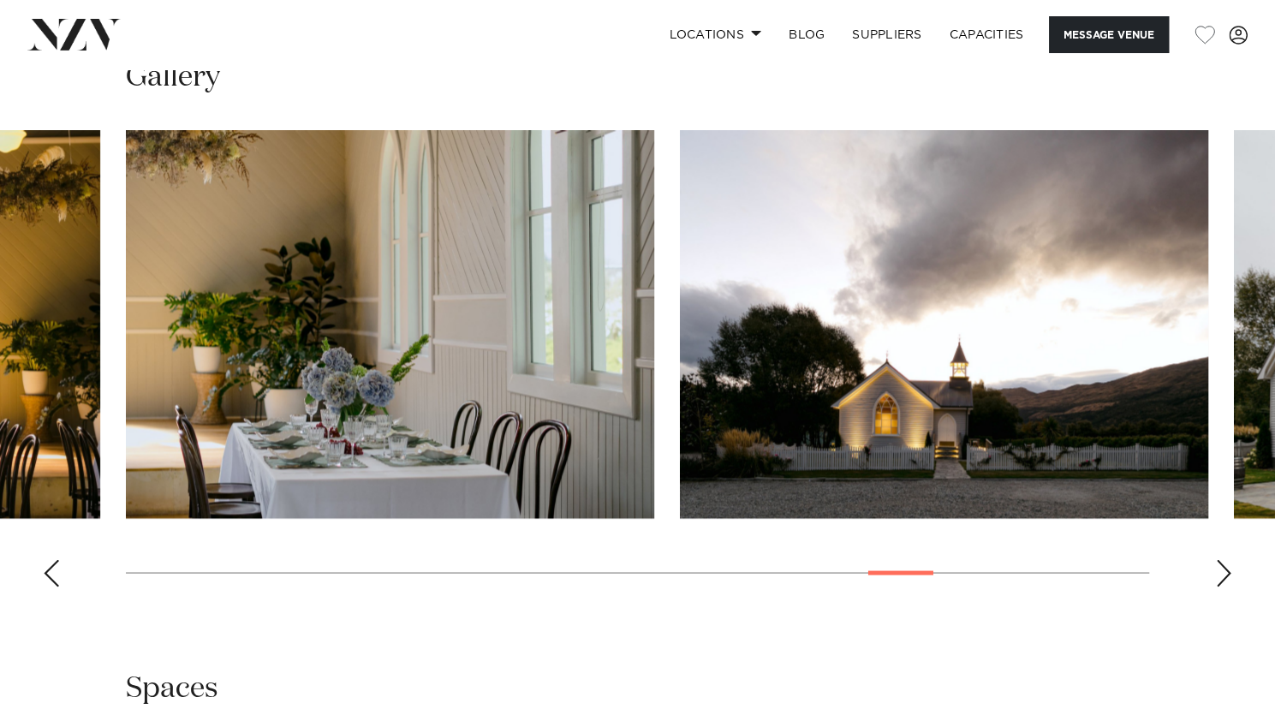
click at [49, 559] on div "Previous slide" at bounding box center [51, 572] width 17 height 27
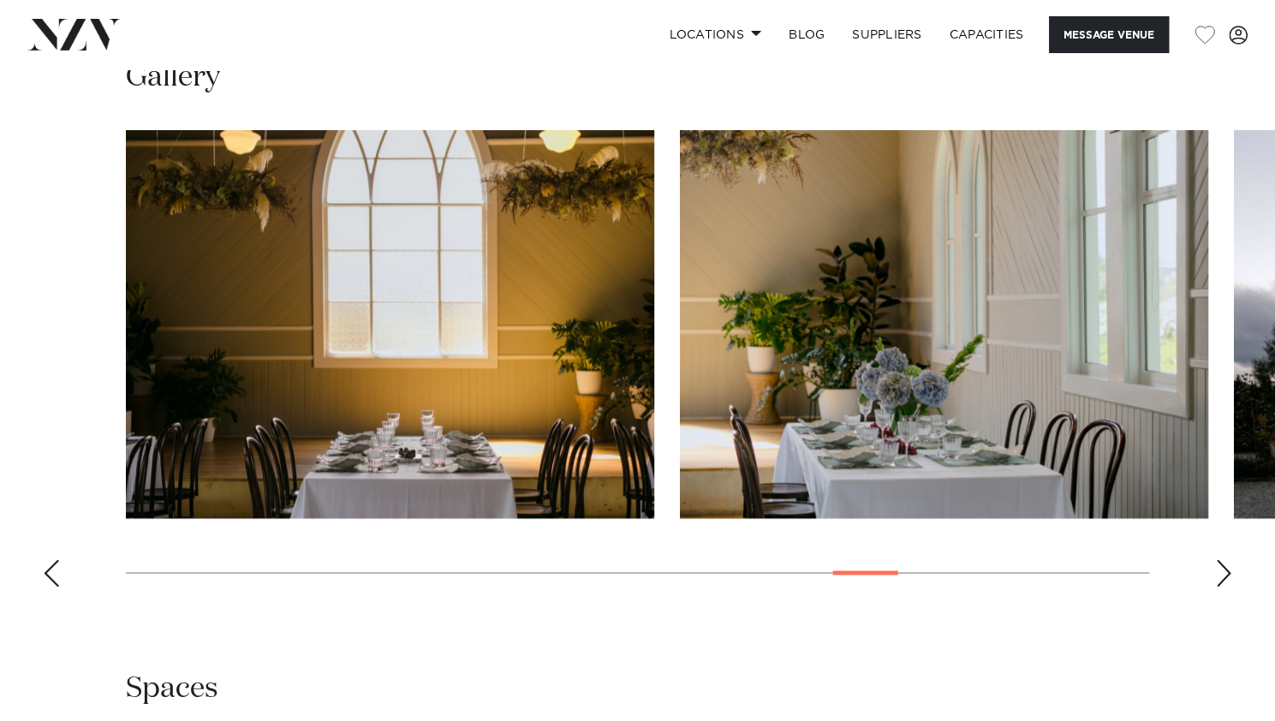
click at [49, 559] on div "Previous slide" at bounding box center [51, 572] width 17 height 27
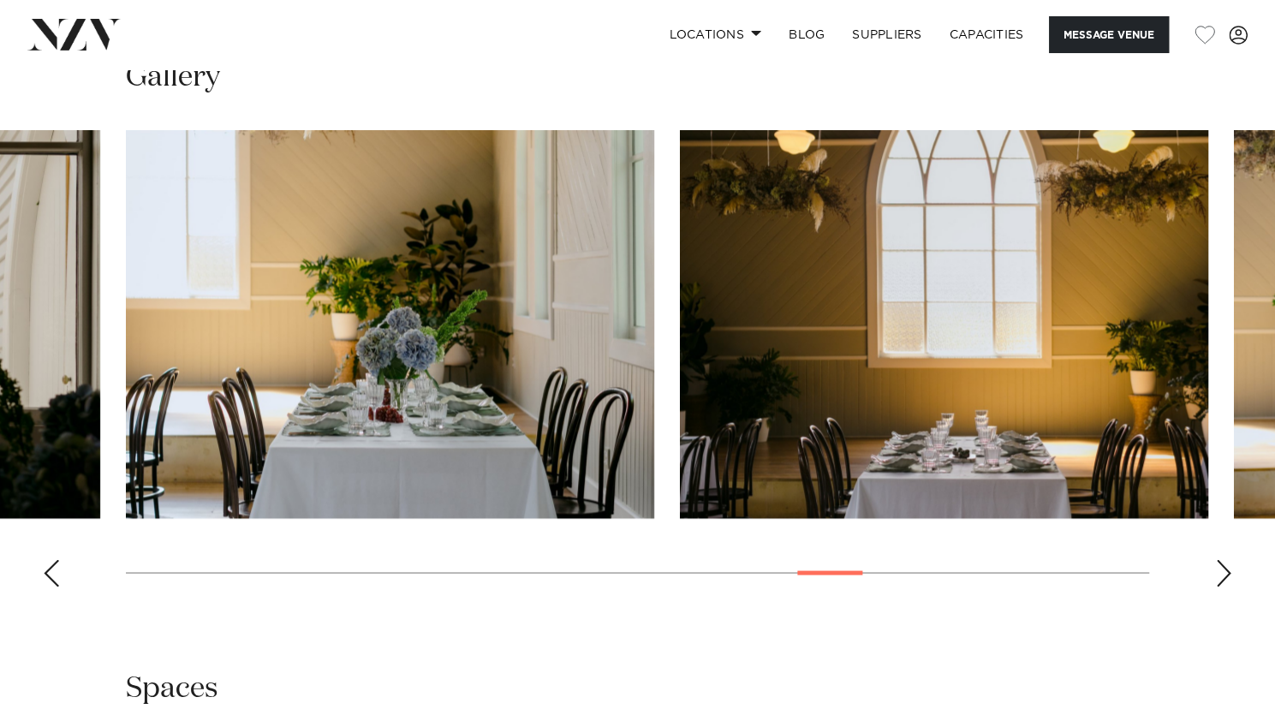
click at [49, 559] on div "Previous slide" at bounding box center [51, 572] width 17 height 27
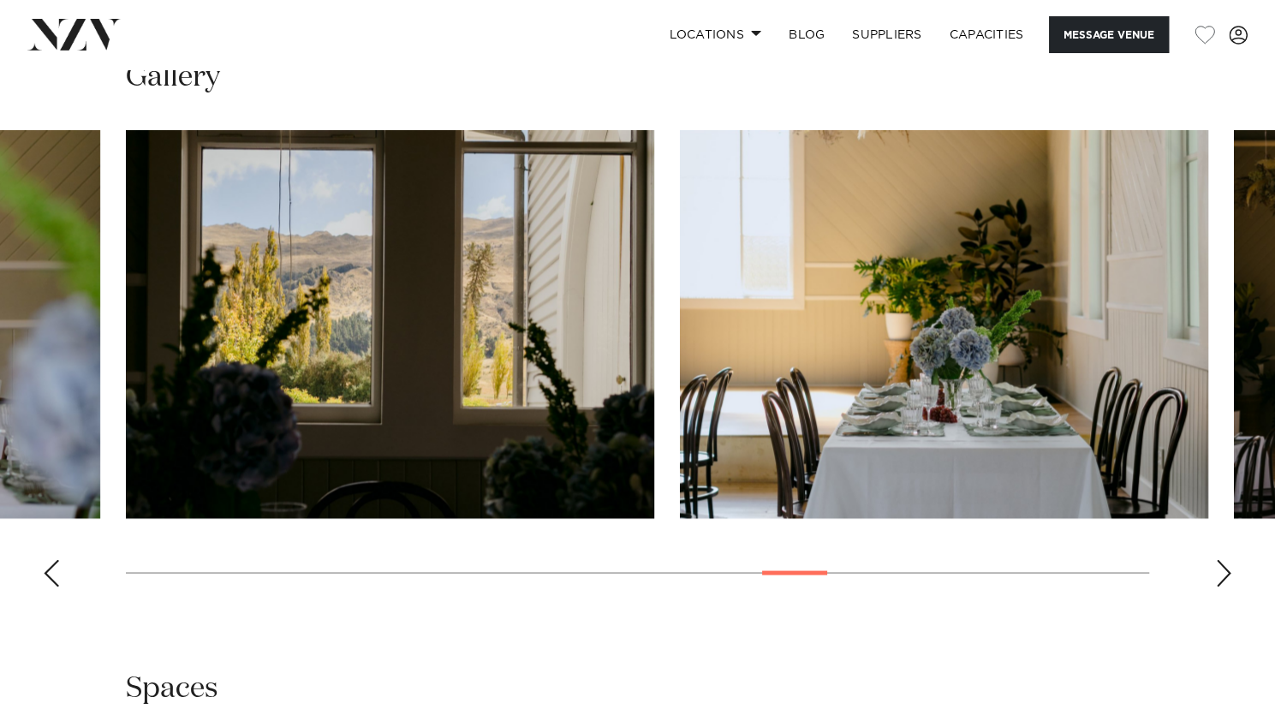
click at [49, 559] on div "Previous slide" at bounding box center [51, 572] width 17 height 27
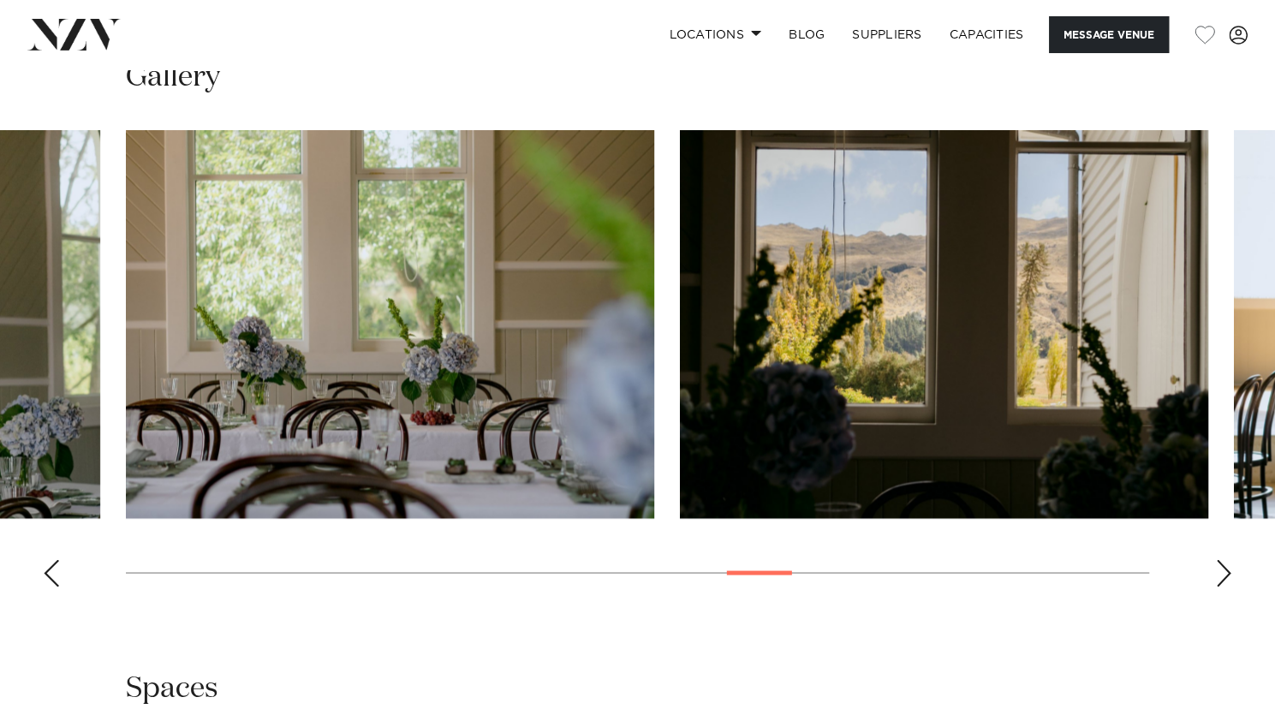
click at [49, 559] on div "Previous slide" at bounding box center [51, 572] width 17 height 27
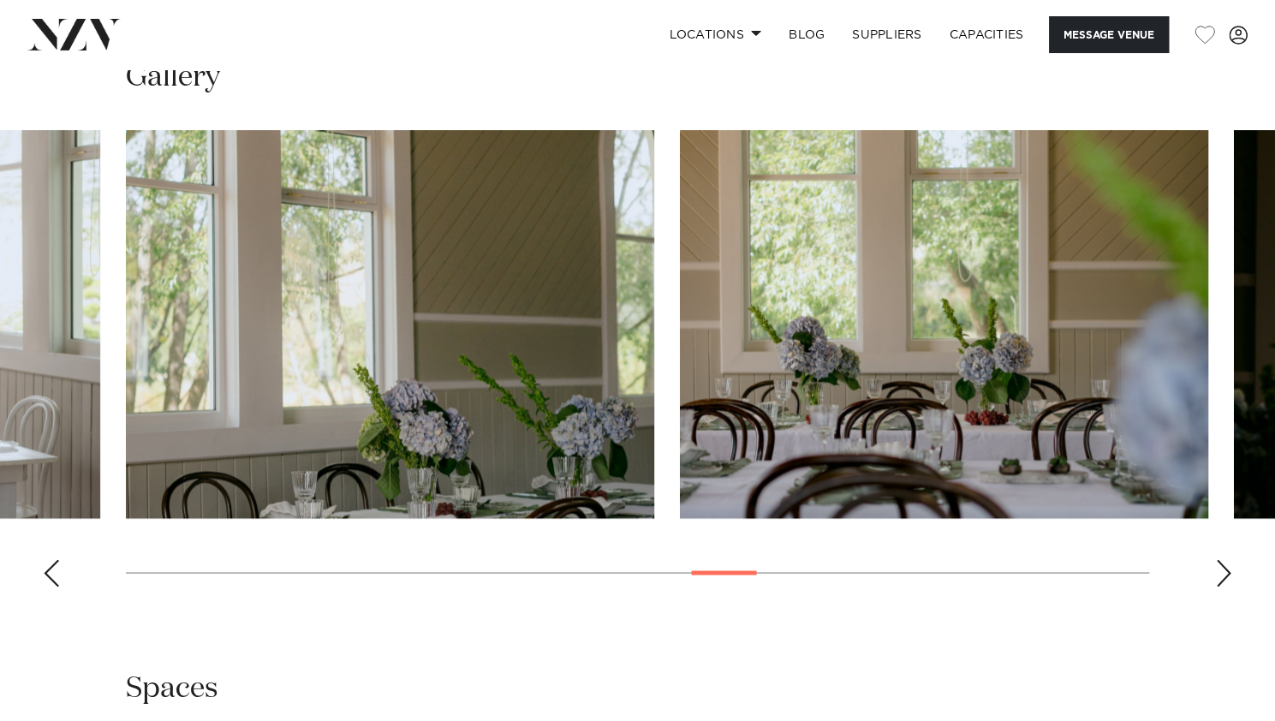
click at [49, 559] on div "Previous slide" at bounding box center [51, 572] width 17 height 27
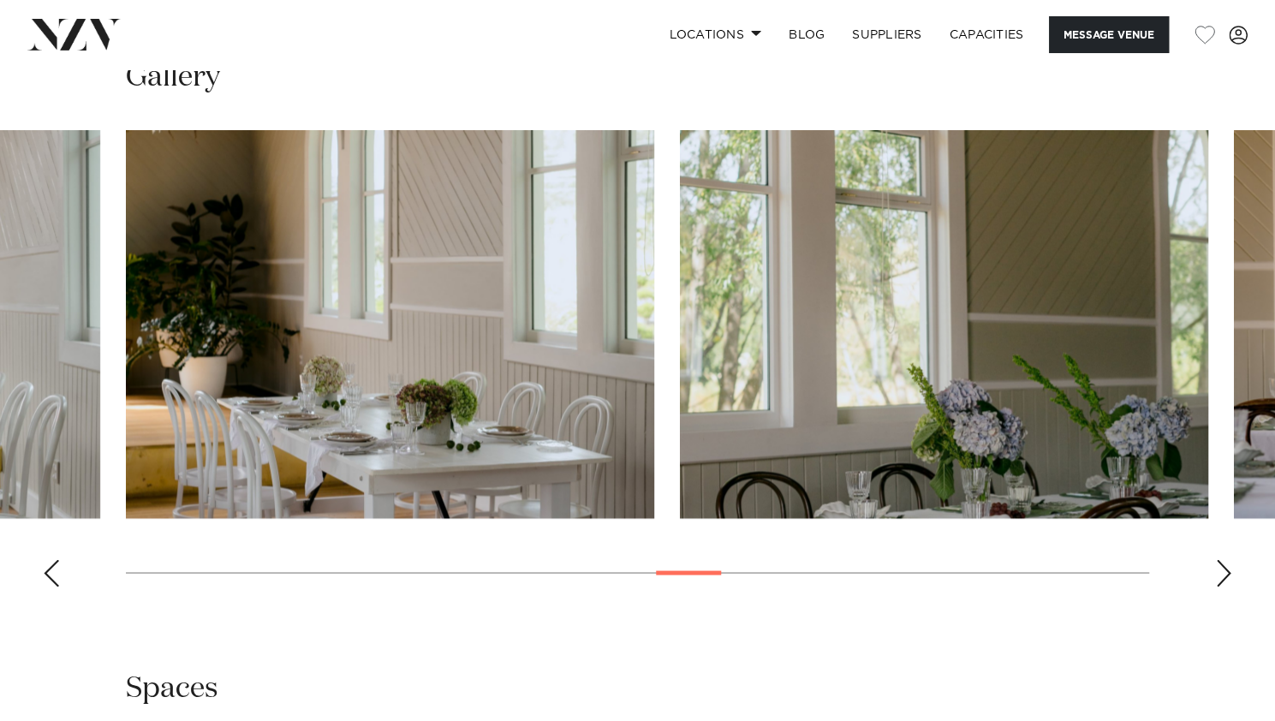
click at [49, 559] on div "Previous slide" at bounding box center [51, 572] width 17 height 27
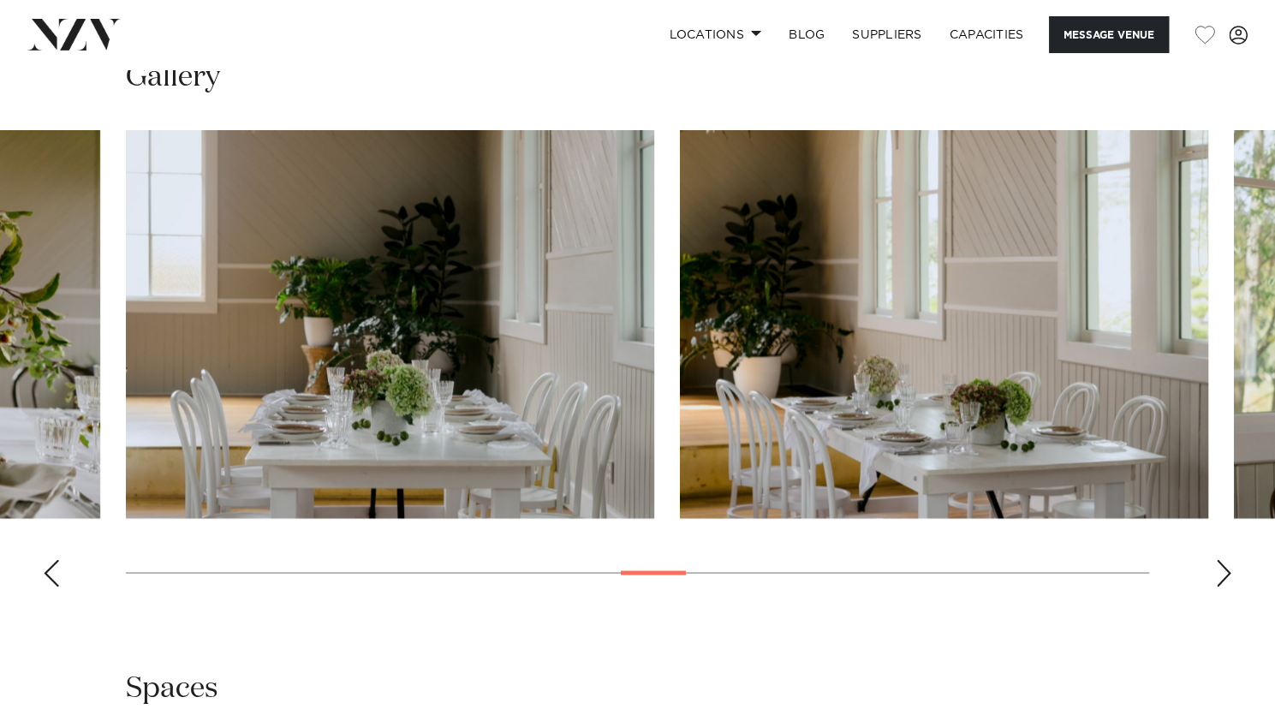
click at [49, 559] on div "Previous slide" at bounding box center [51, 572] width 17 height 27
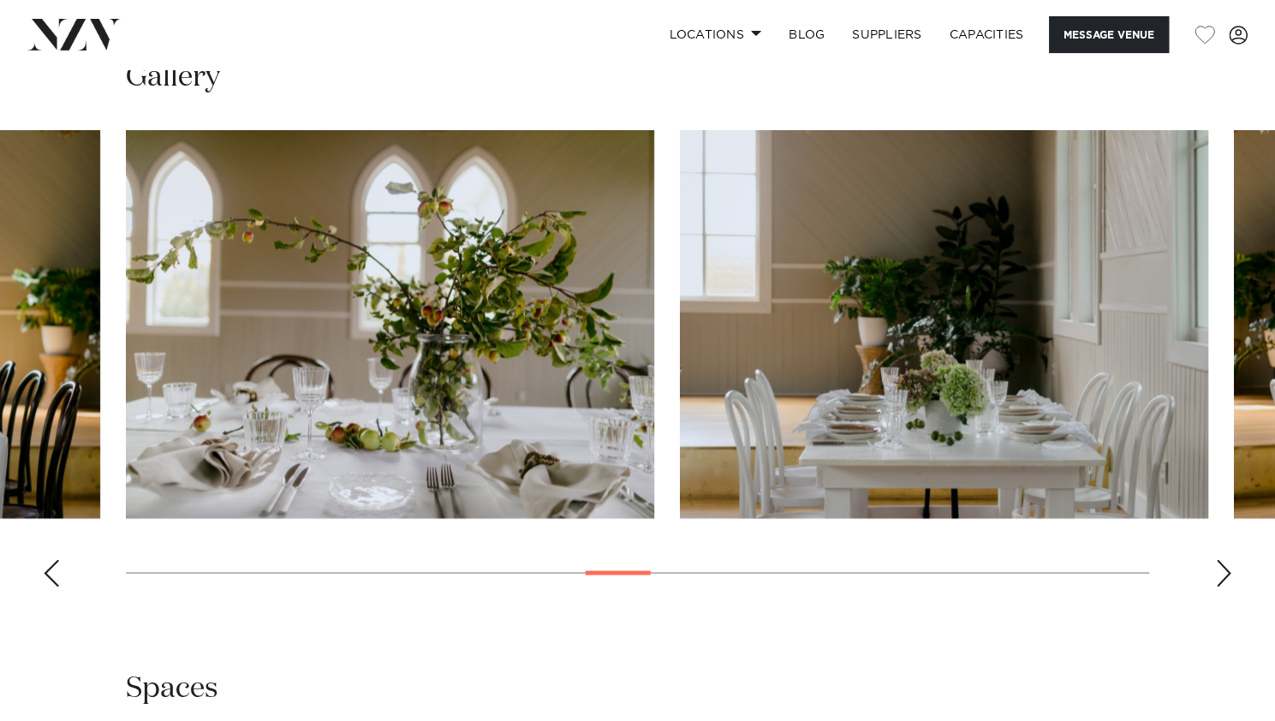
click at [49, 559] on div "Previous slide" at bounding box center [51, 572] width 17 height 27
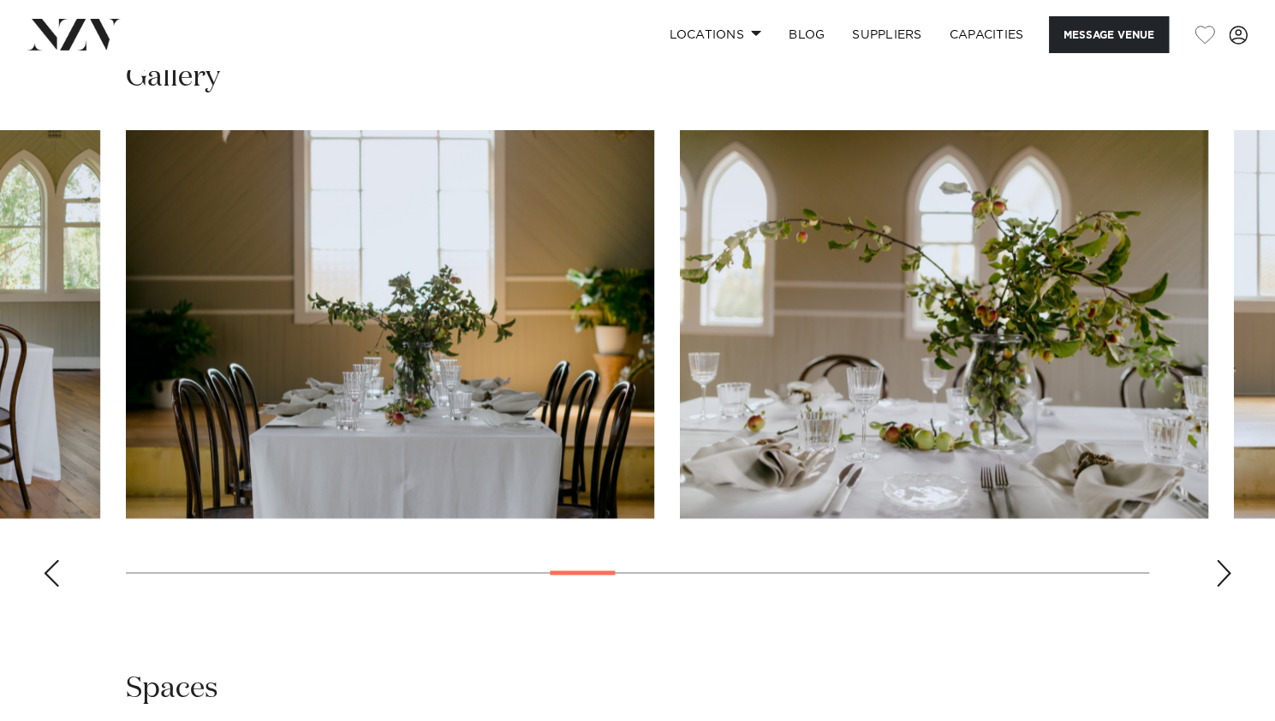
click at [49, 559] on div "Previous slide" at bounding box center [51, 572] width 17 height 27
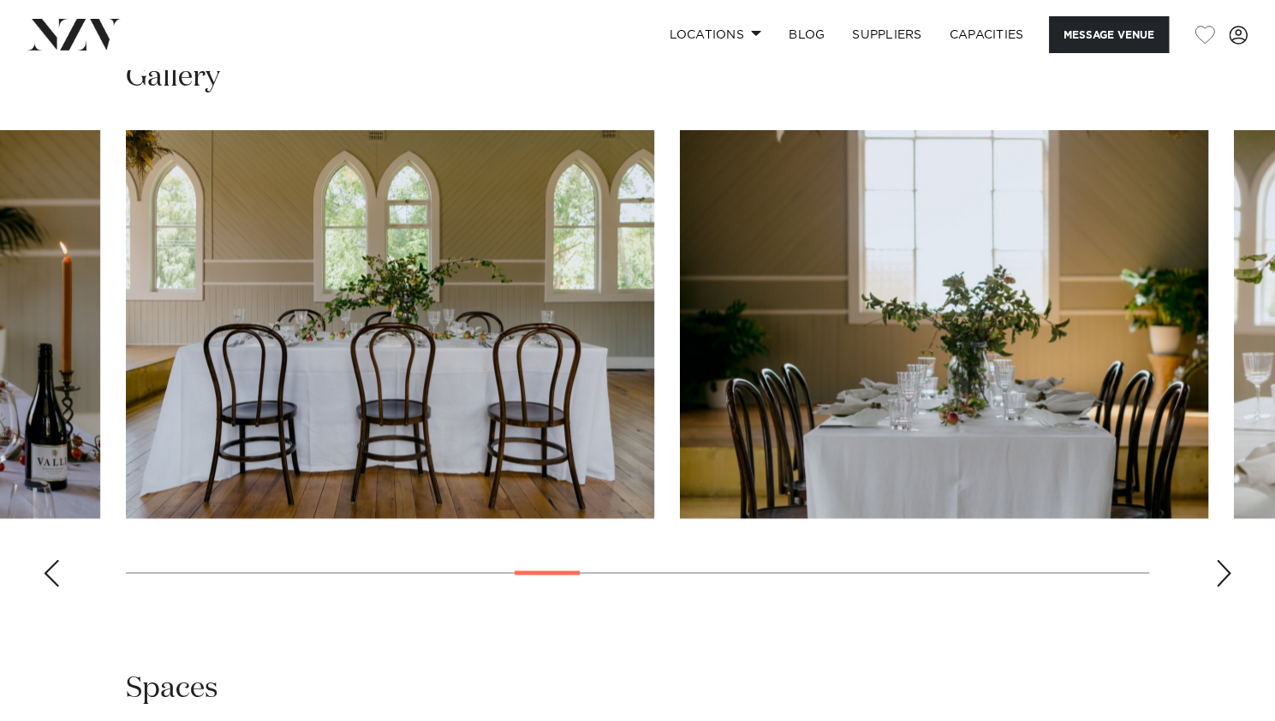
click at [49, 559] on div "Previous slide" at bounding box center [51, 572] width 17 height 27
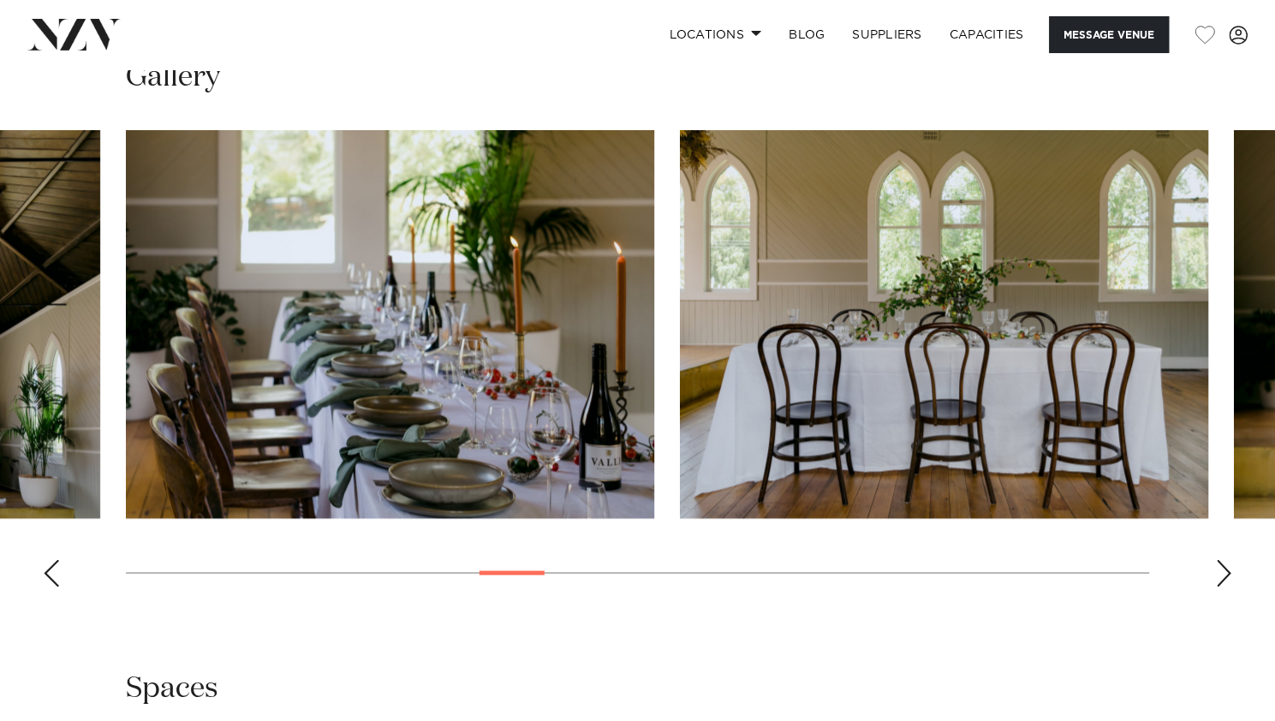
click at [49, 559] on div "Previous slide" at bounding box center [51, 572] width 17 height 27
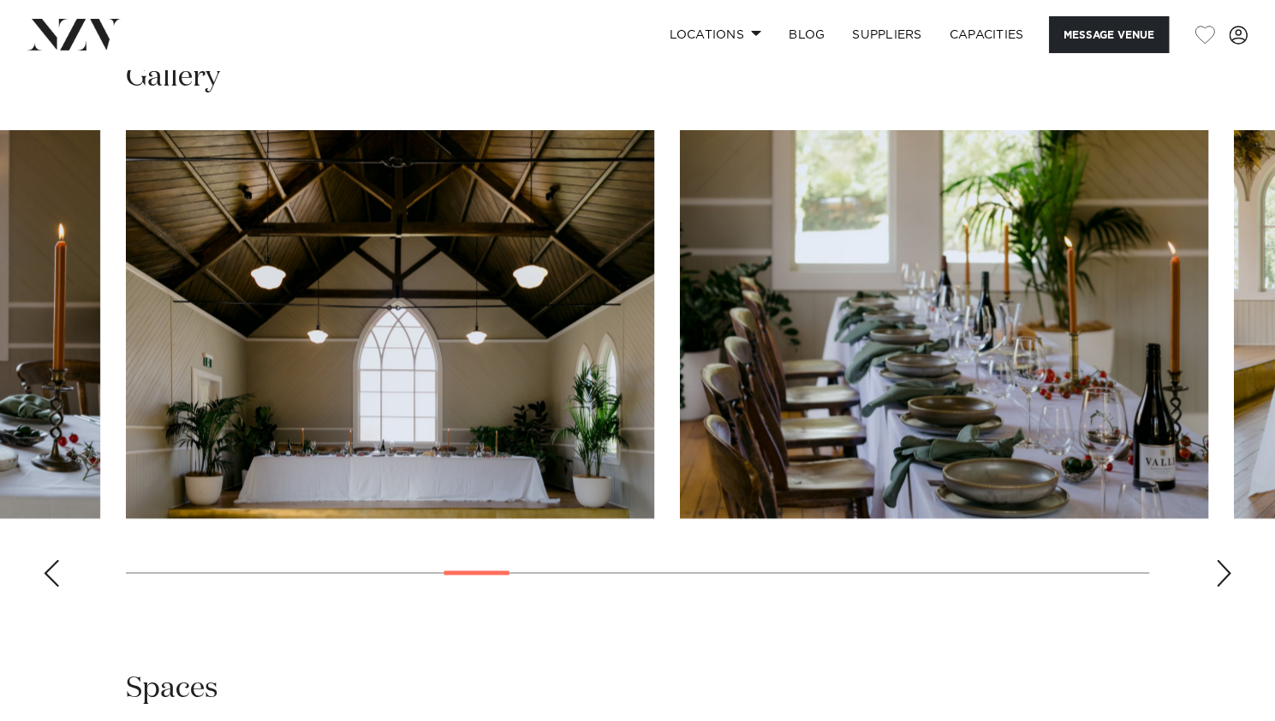
click at [49, 559] on div "Previous slide" at bounding box center [51, 572] width 17 height 27
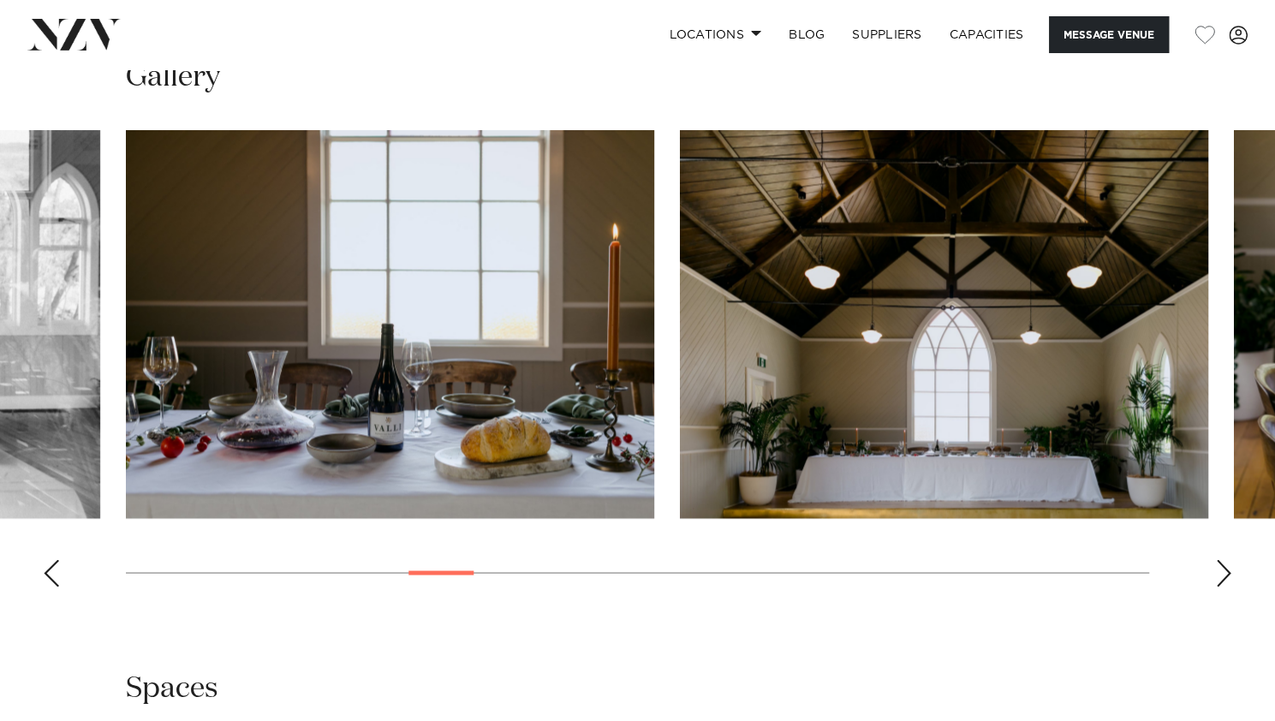
click at [49, 559] on div "Previous slide" at bounding box center [51, 572] width 17 height 27
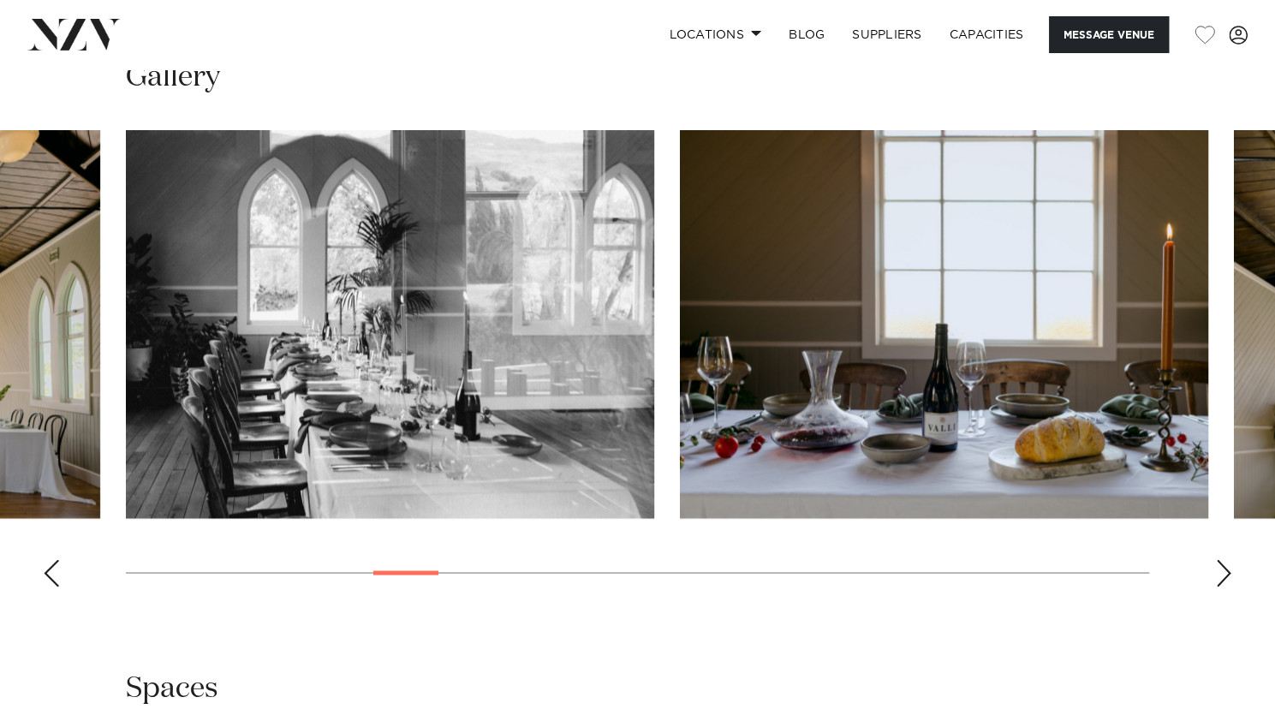
click at [49, 559] on div "Previous slide" at bounding box center [51, 572] width 17 height 27
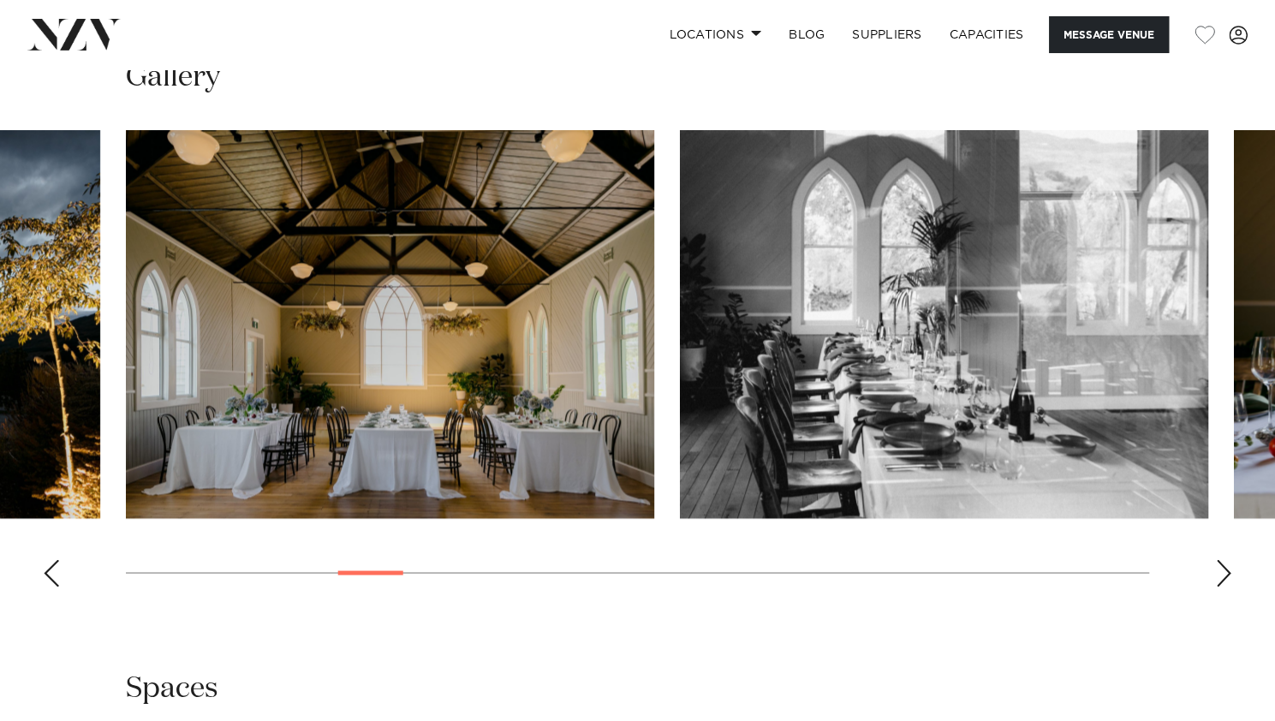
click at [50, 559] on div "Previous slide" at bounding box center [51, 572] width 17 height 27
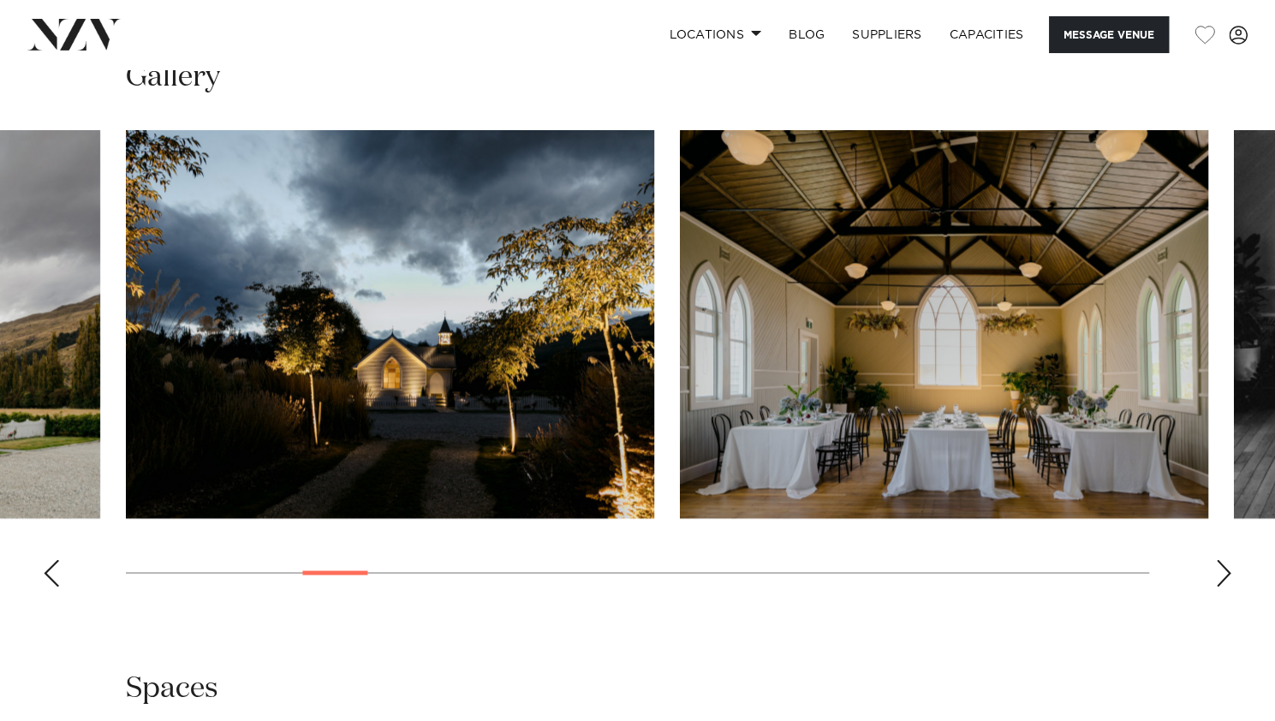
click at [50, 559] on div "Previous slide" at bounding box center [51, 572] width 17 height 27
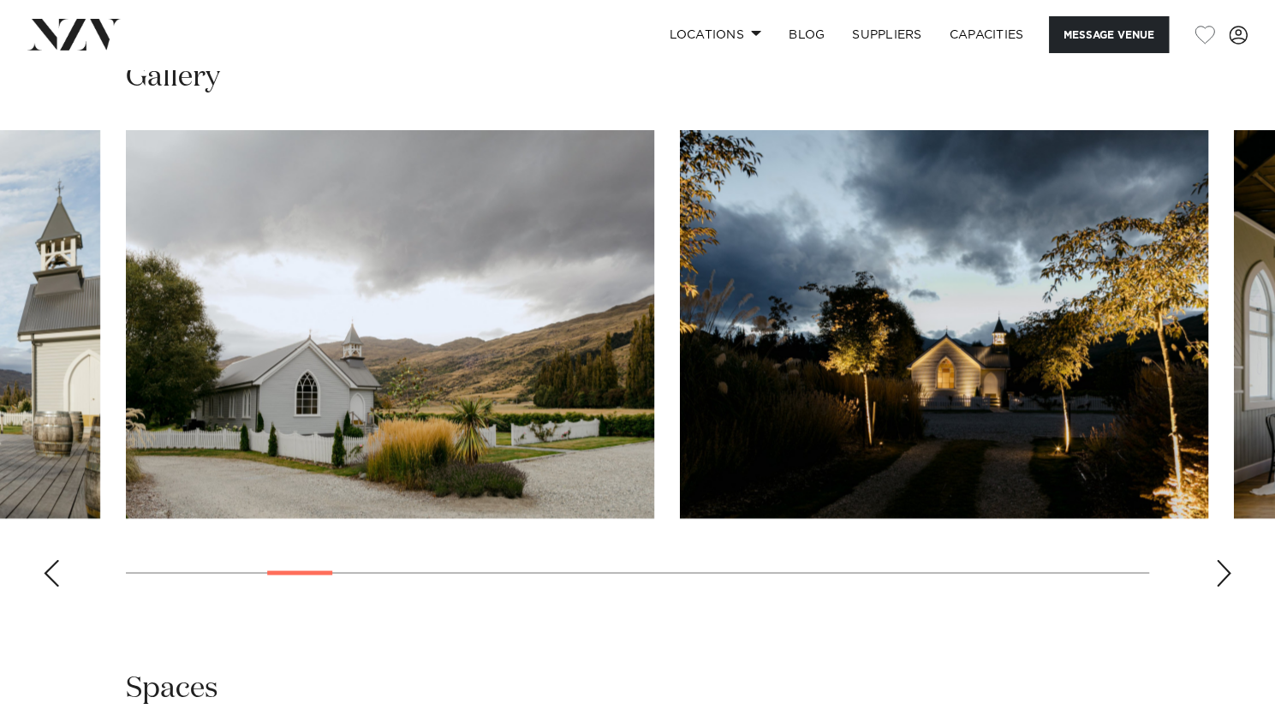
click at [50, 559] on div "Previous slide" at bounding box center [51, 572] width 17 height 27
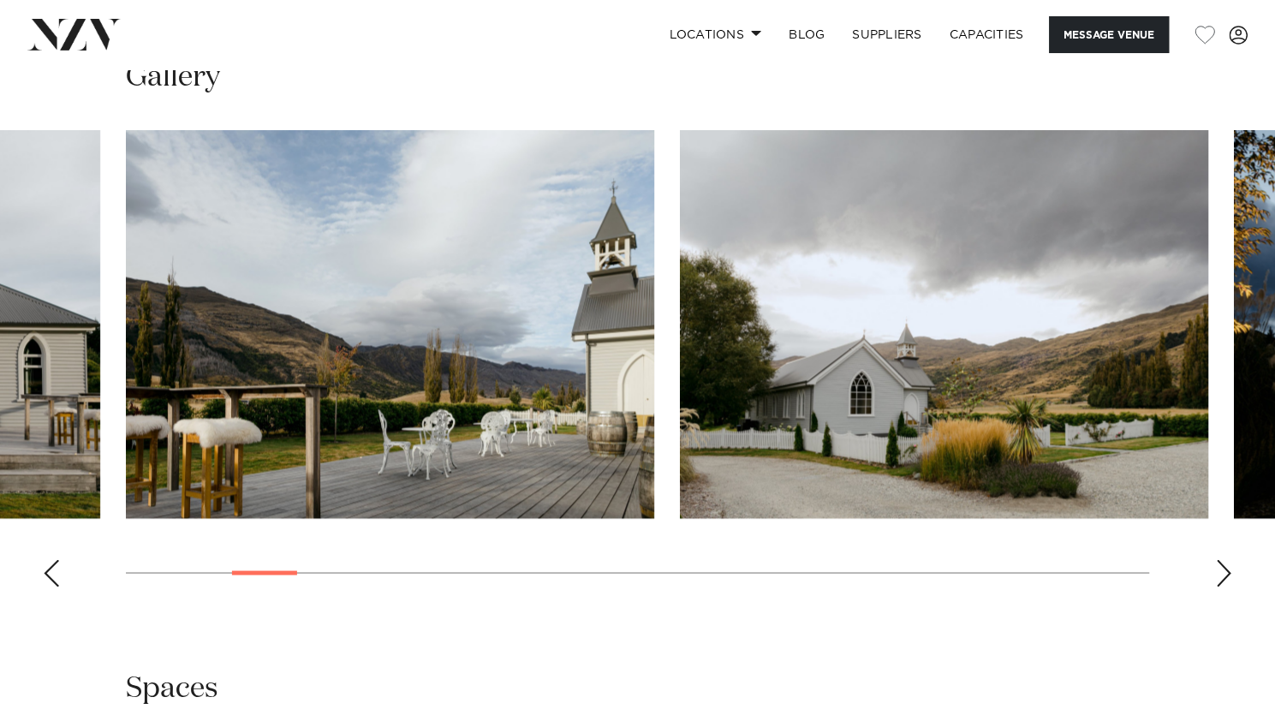
click at [50, 559] on div "Previous slide" at bounding box center [51, 572] width 17 height 27
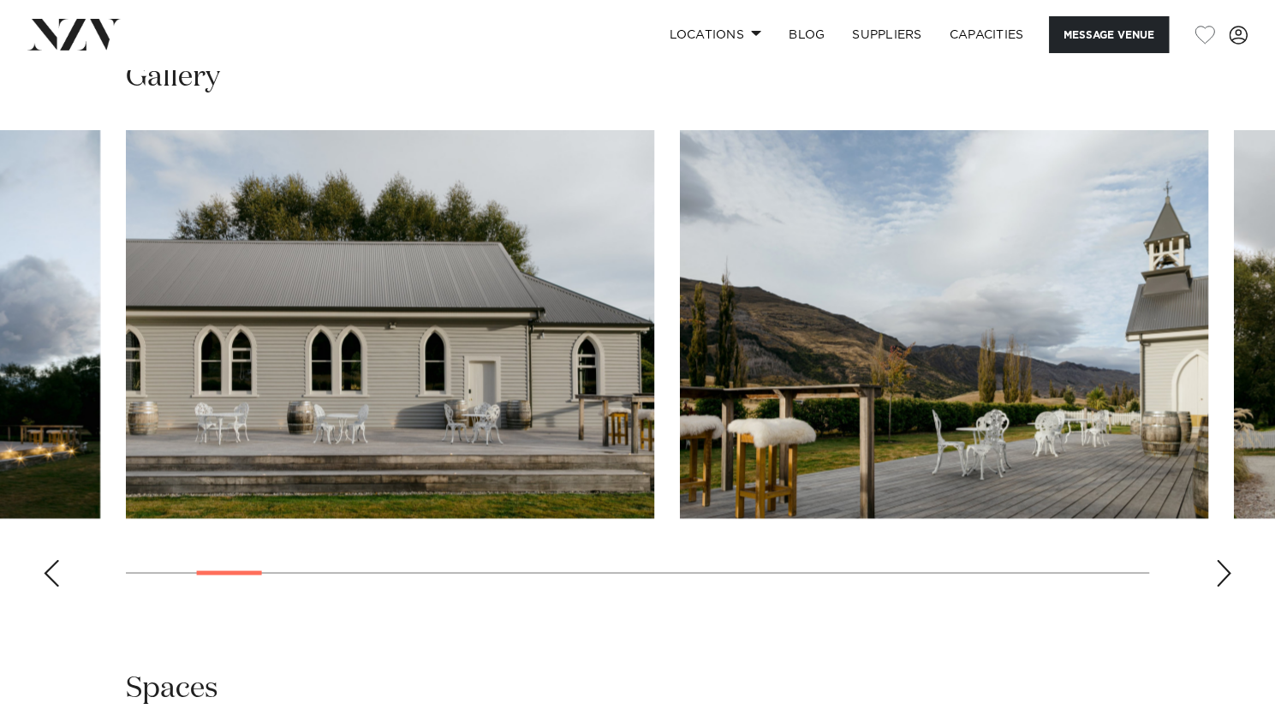
click at [50, 559] on div "Previous slide" at bounding box center [51, 572] width 17 height 27
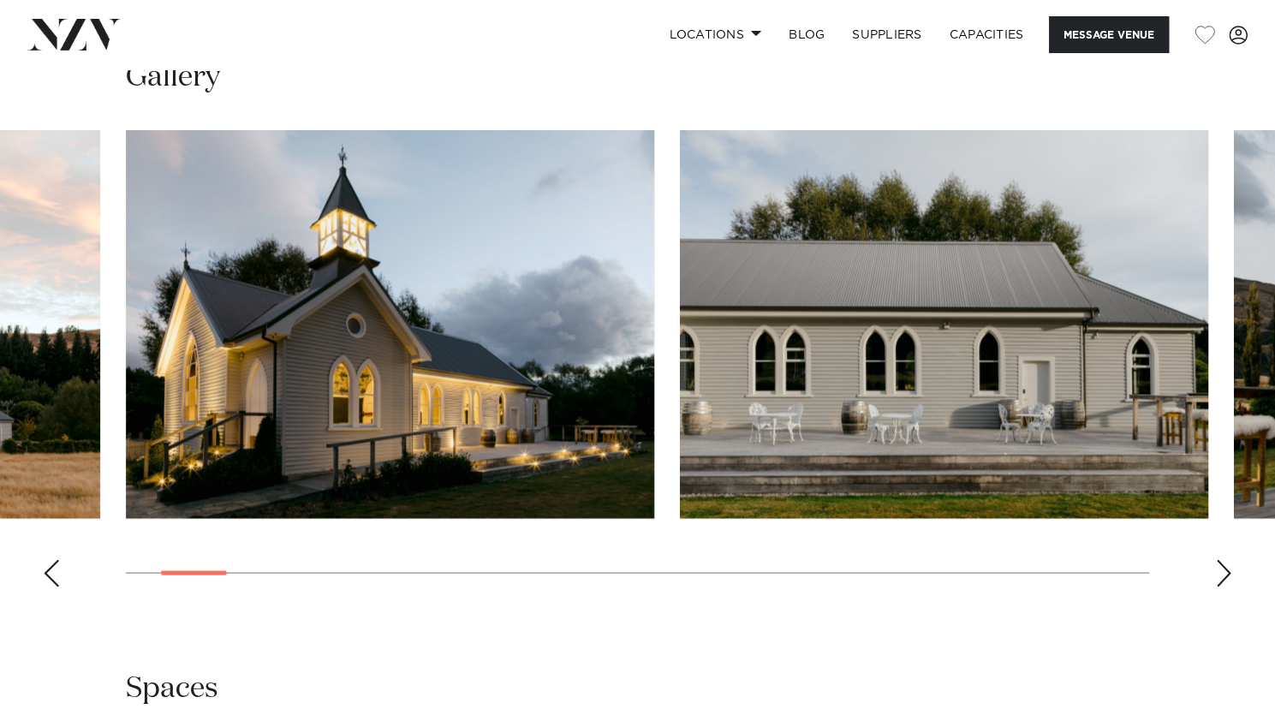
click at [49, 559] on div "Previous slide" at bounding box center [51, 572] width 17 height 27
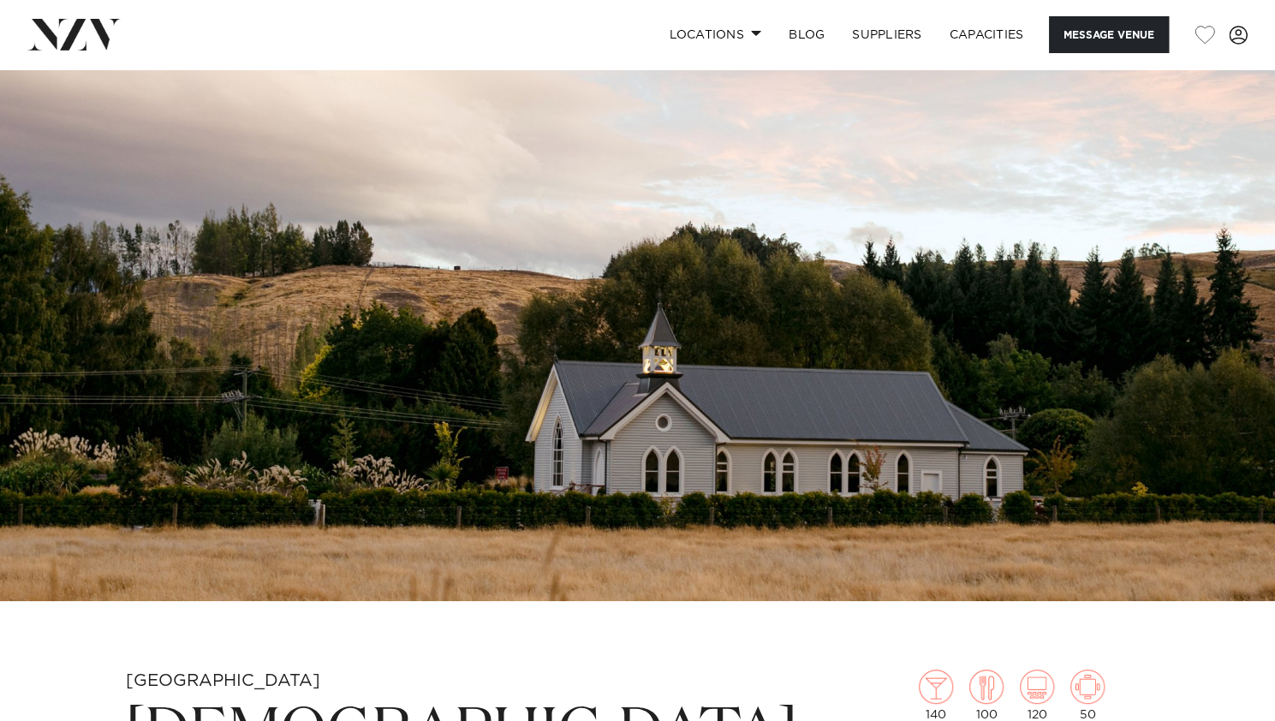
scroll to position [0, 0]
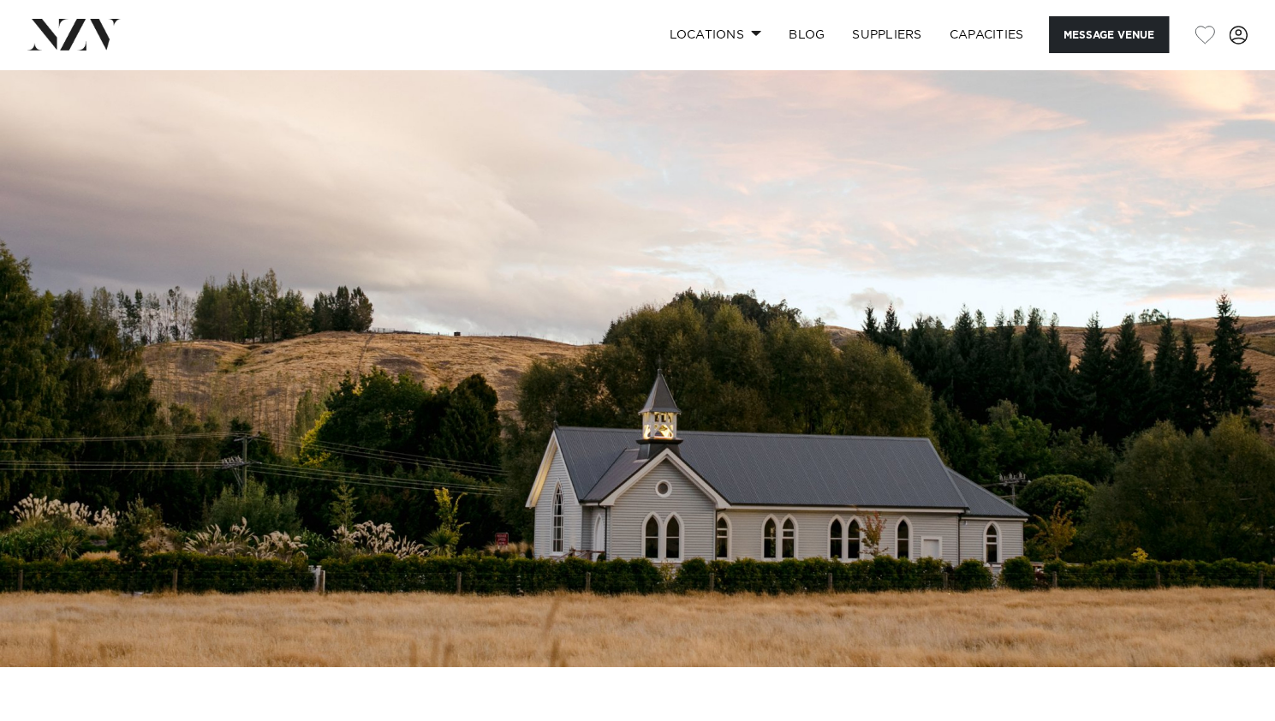
click at [677, 480] on img at bounding box center [637, 368] width 1275 height 598
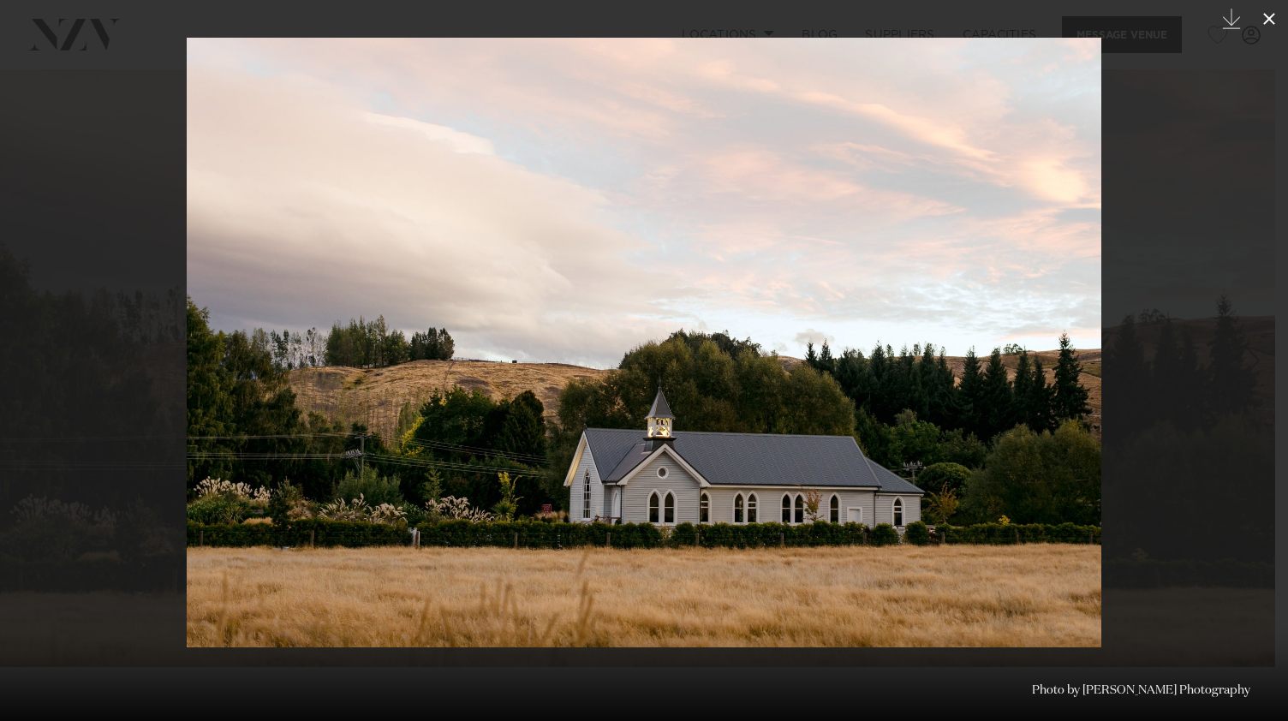
click at [1269, 23] on icon at bounding box center [1269, 19] width 21 height 21
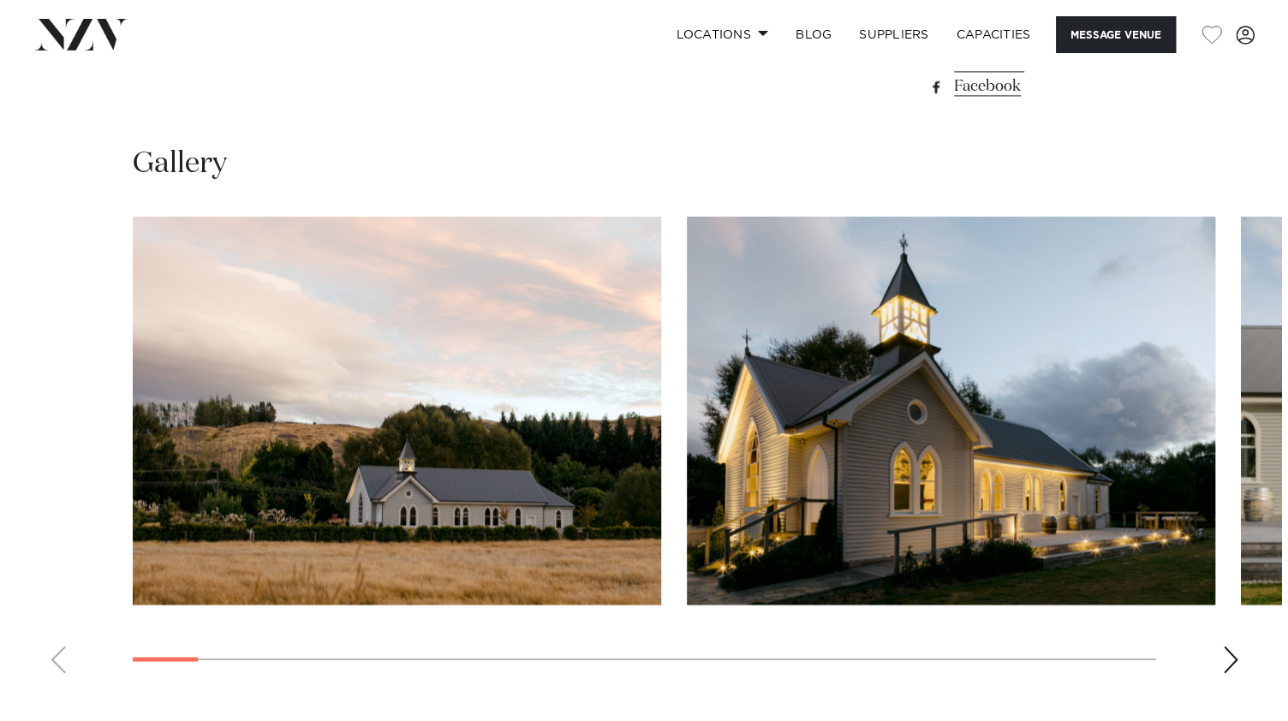
scroll to position [1490, 0]
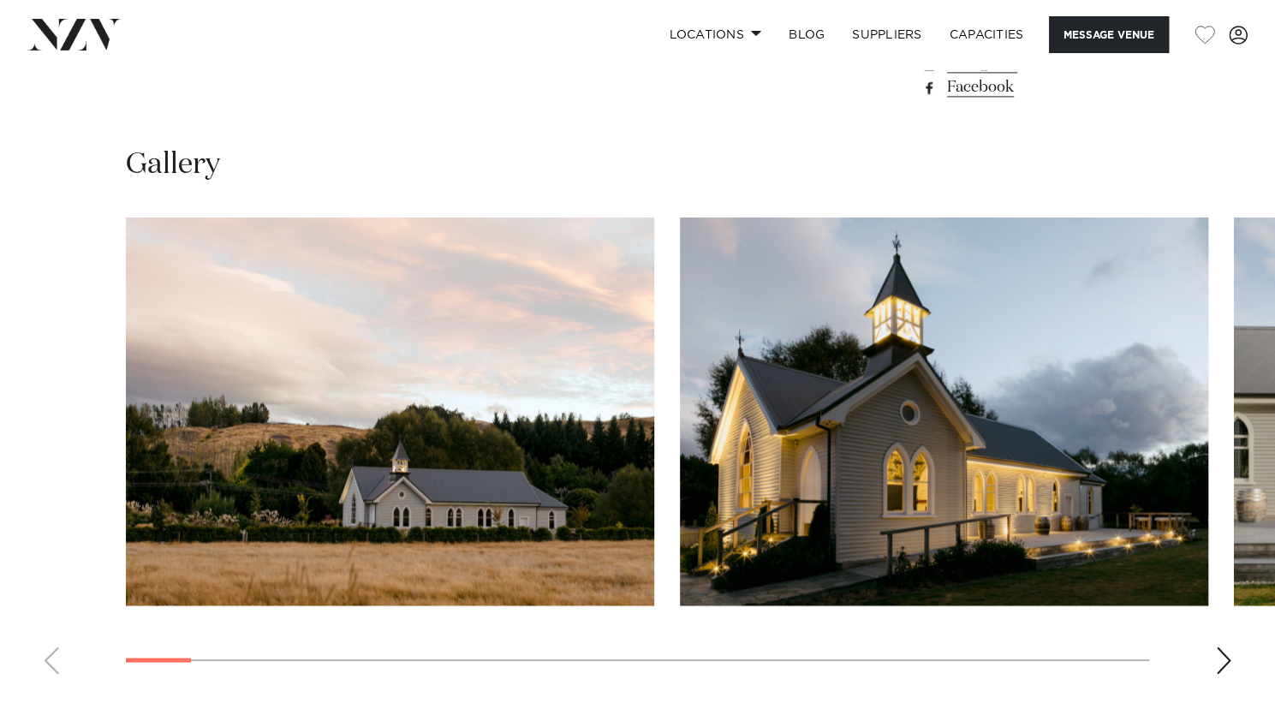
click at [673, 296] on div at bounding box center [638, 412] width 1024 height 388
click at [1220, 647] on div "Next slide" at bounding box center [1223, 660] width 17 height 27
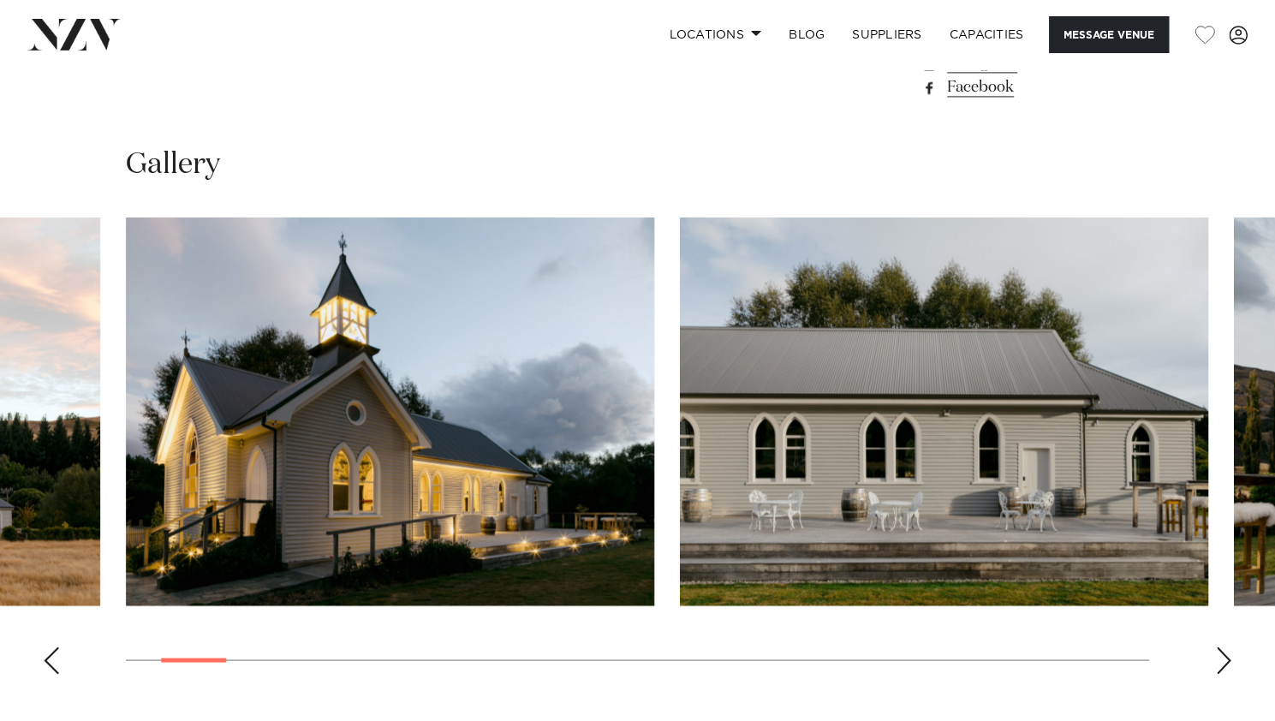
click at [1220, 647] on div "Next slide" at bounding box center [1223, 660] width 17 height 27
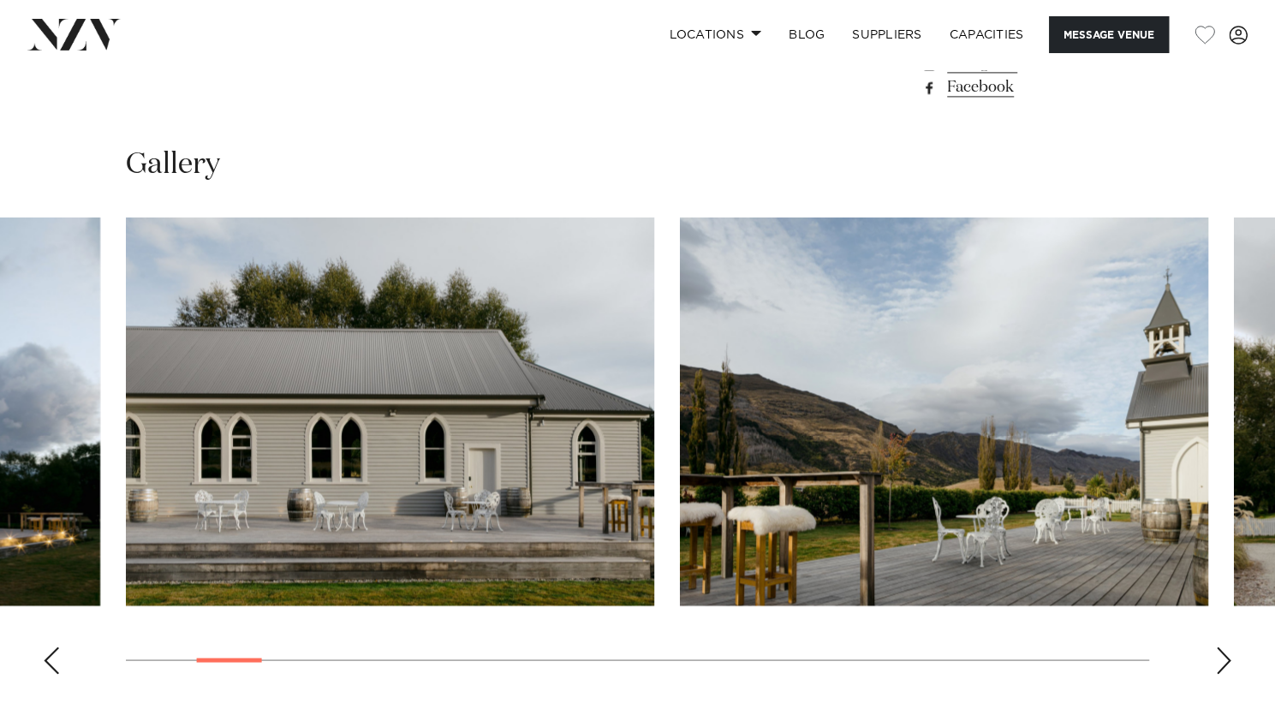
click at [1220, 647] on div "Next slide" at bounding box center [1223, 660] width 17 height 27
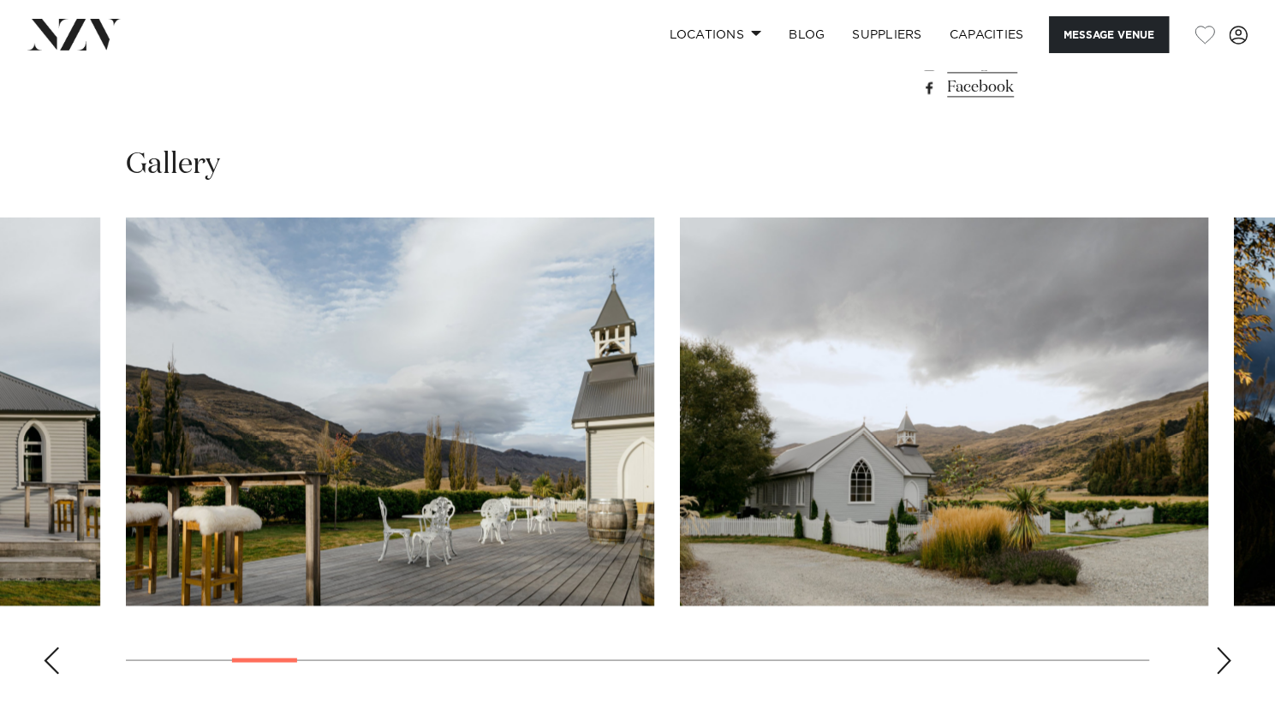
click at [1220, 647] on div "Next slide" at bounding box center [1223, 660] width 17 height 27
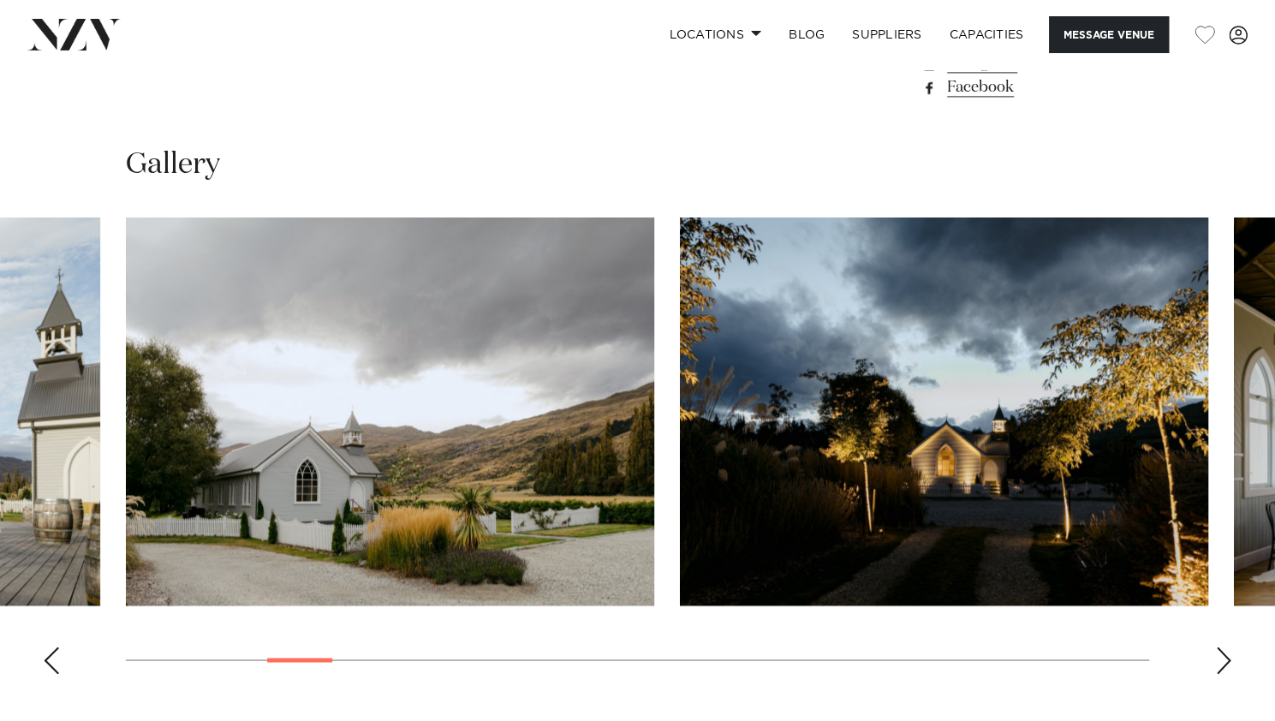
click at [785, 419] on img "6 / 29" at bounding box center [944, 412] width 528 height 388
